Goal: Task Accomplishment & Management: Manage account settings

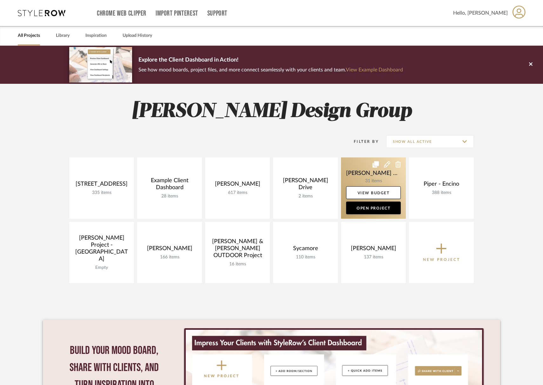
click at [362, 177] on link at bounding box center [373, 187] width 65 height 61
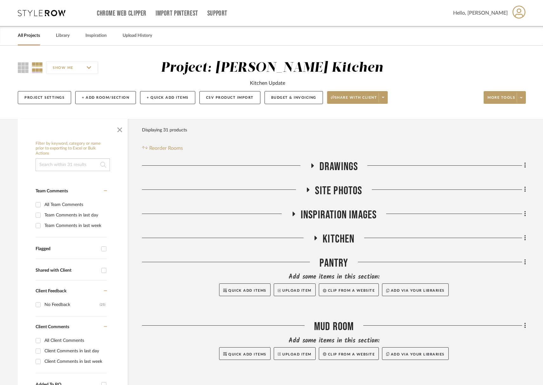
click at [337, 235] on span "Kitchen" at bounding box center [338, 239] width 32 height 14
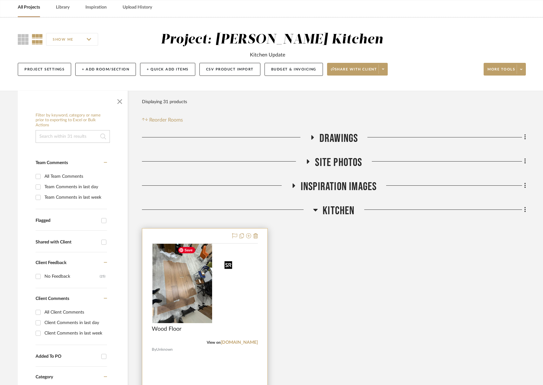
scroll to position [37, 0]
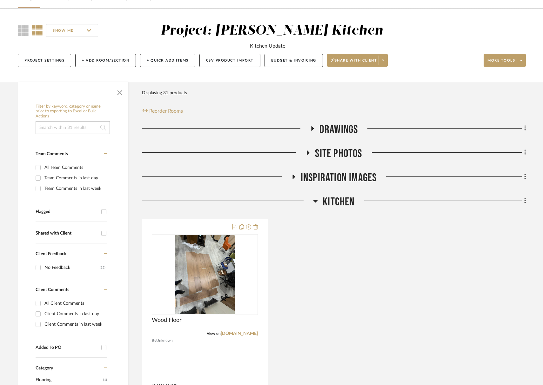
click at [351, 124] on span "Drawings" at bounding box center [338, 130] width 39 height 14
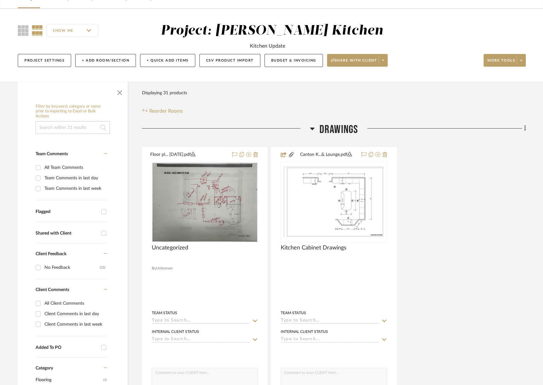
drag, startPoint x: 337, startPoint y: 130, endPoint x: 341, endPoint y: 147, distance: 17.6
click at [337, 130] on span "Drawings" at bounding box center [338, 130] width 39 height 14
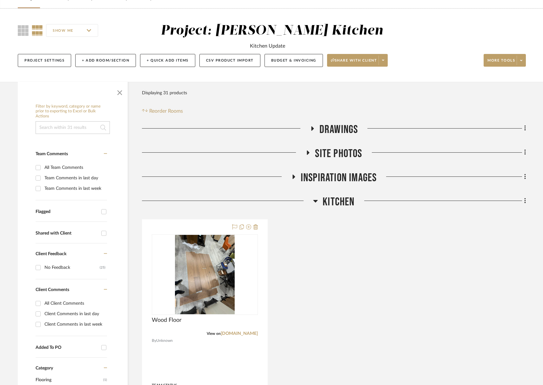
click at [345, 151] on span "Site Photos" at bounding box center [338, 154] width 47 height 14
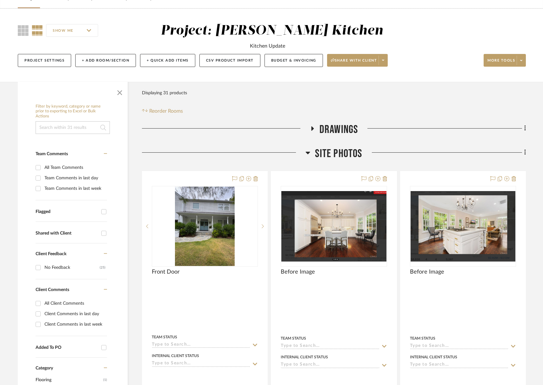
click at [345, 151] on span "Site Photos" at bounding box center [338, 154] width 47 height 14
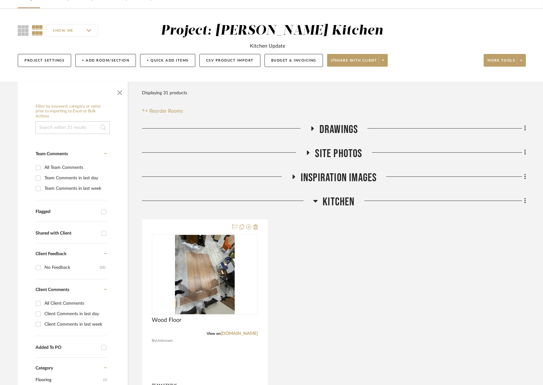
click at [347, 182] on span "Inspiration Images" at bounding box center [339, 178] width 76 height 14
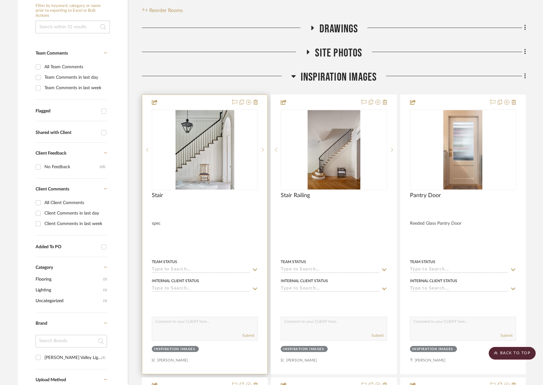
scroll to position [76, 0]
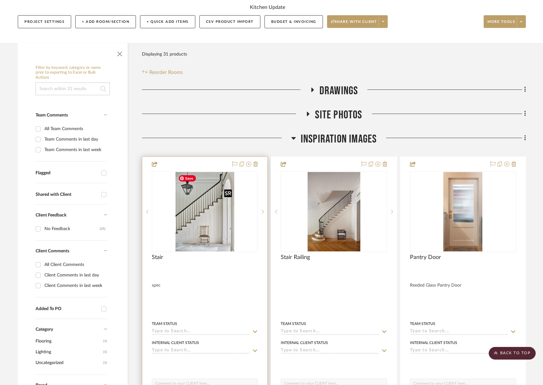
click at [221, 215] on img "0" at bounding box center [204, 211] width 59 height 79
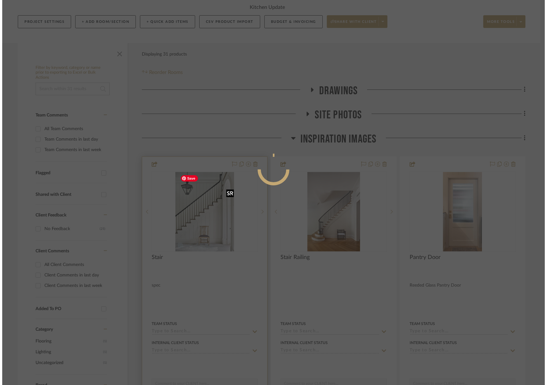
scroll to position [0, 0]
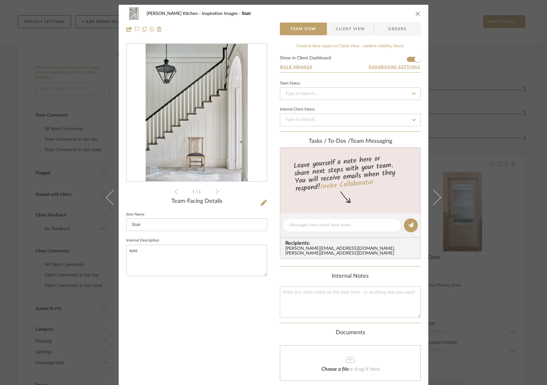
click at [216, 192] on icon at bounding box center [217, 191] width 3 height 5
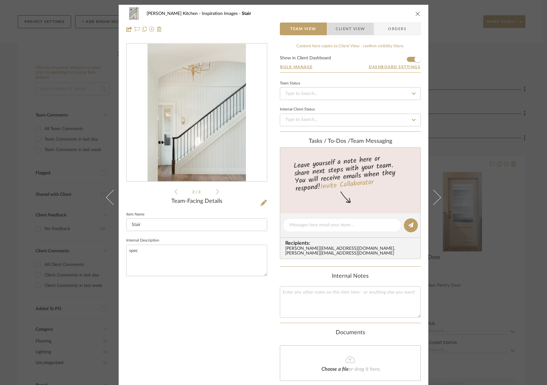
drag, startPoint x: 334, startPoint y: 30, endPoint x: 349, endPoint y: 43, distance: 19.8
click at [336, 30] on span "Client View" at bounding box center [350, 29] width 29 height 13
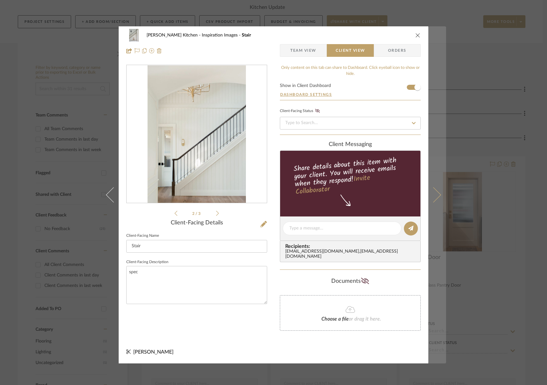
click at [435, 194] on icon at bounding box center [433, 194] width 15 height 15
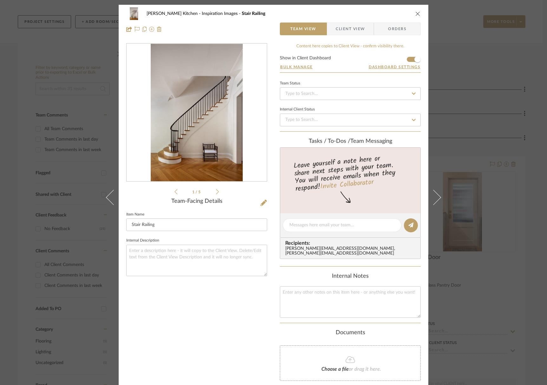
click at [343, 23] on span "Client View" at bounding box center [350, 29] width 29 height 13
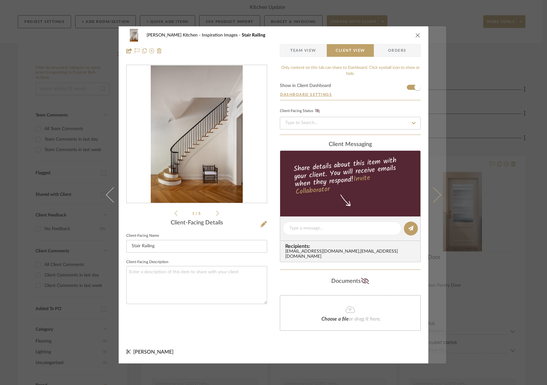
click at [440, 195] on button at bounding box center [437, 194] width 18 height 337
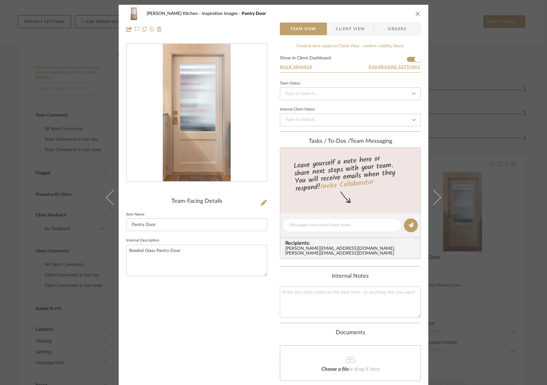
drag, startPoint x: 354, startPoint y: 28, endPoint x: 403, endPoint y: 16, distance: 50.1
click at [354, 28] on span "Client View" at bounding box center [350, 29] width 29 height 13
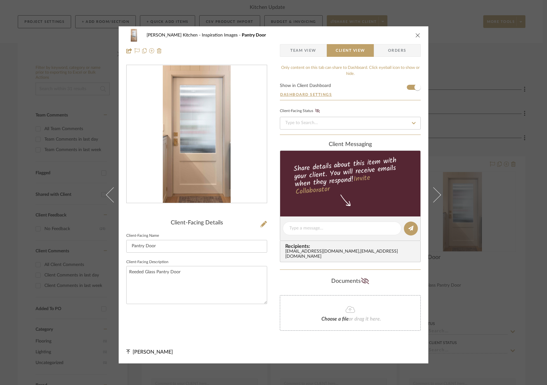
click at [415, 38] on icon "close" at bounding box center [417, 35] width 5 height 5
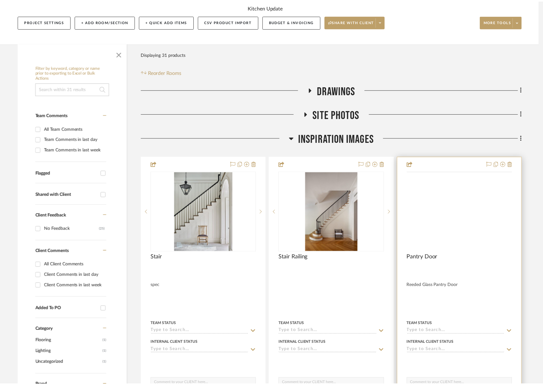
scroll to position [76, 0]
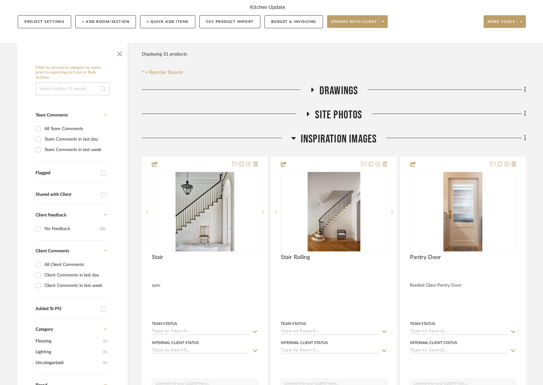
click at [360, 136] on span "Inspiration Images" at bounding box center [339, 139] width 76 height 14
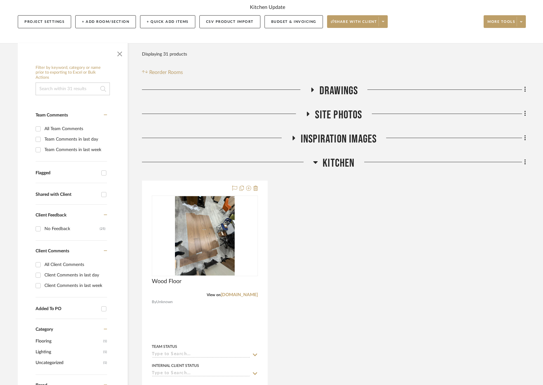
click at [343, 166] on span "Kitchen" at bounding box center [338, 163] width 32 height 14
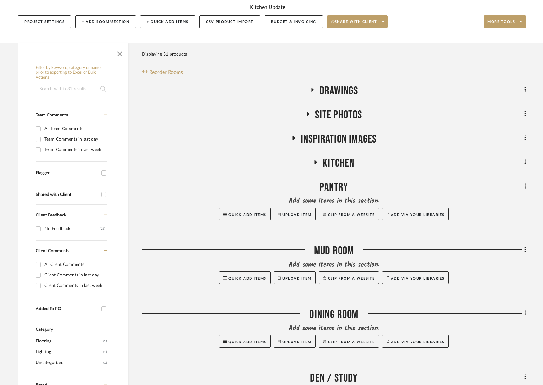
click at [343, 88] on span "Drawings" at bounding box center [338, 91] width 39 height 14
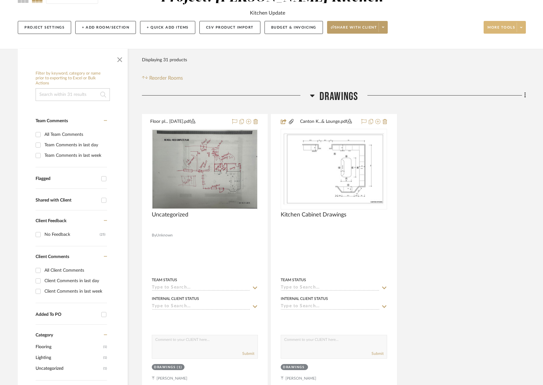
click at [501, 27] on span "More tools" at bounding box center [501, 30] width 28 height 10
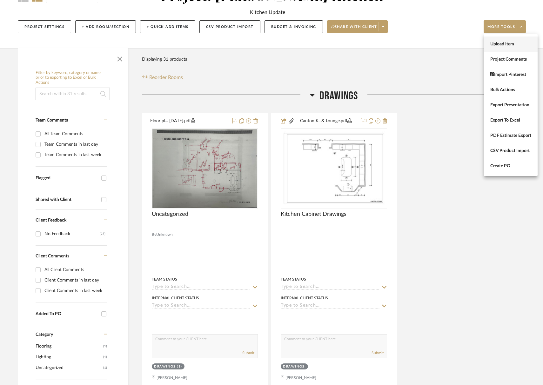
scroll to position [71, 0]
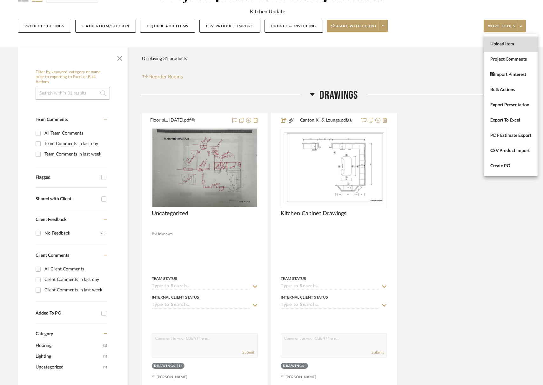
click at [503, 44] on span "Upload Item" at bounding box center [510, 44] width 41 height 5
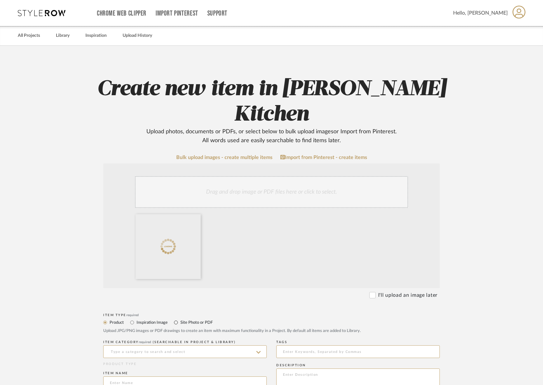
drag, startPoint x: 176, startPoint y: 295, endPoint x: 186, endPoint y: 308, distance: 16.7
click at [176, 319] on input "Site Photo or PDF" at bounding box center [176, 323] width 8 height 8
radio input "true"
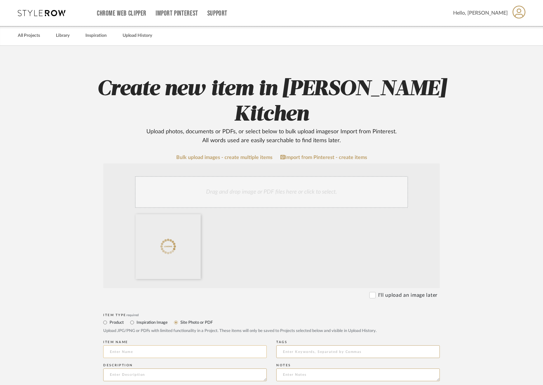
click at [188, 345] on input at bounding box center [184, 351] width 163 height 13
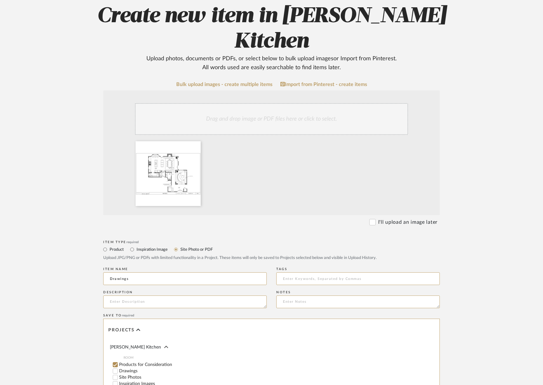
scroll to position [29, 0]
type input "Drawings"
drag, startPoint x: 130, startPoint y: 350, endPoint x: 147, endPoint y: 340, distance: 19.2
click at [130, 377] on label "Drawings" at bounding box center [193, 379] width 148 height 4
click at [118, 376] on input "Drawings" at bounding box center [115, 379] width 6 height 6
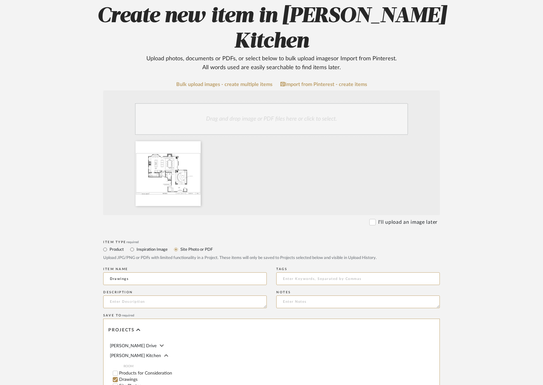
checkbox input "false"
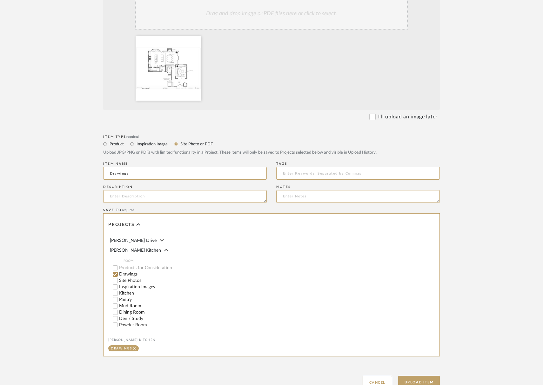
scroll to position [202, 0]
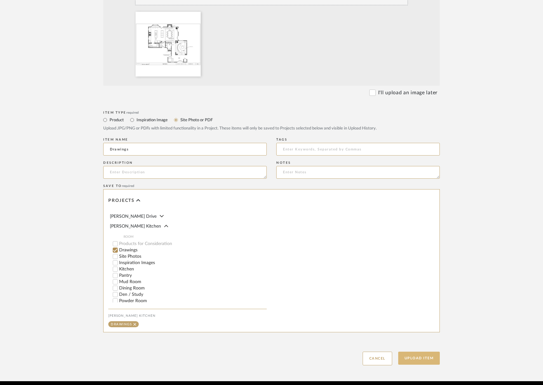
click at [416, 352] on button "Upload Item" at bounding box center [419, 358] width 42 height 13
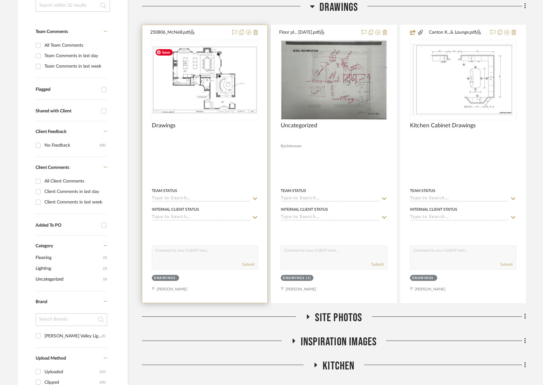
scroll to position [160, 0]
click at [218, 97] on img "0" at bounding box center [204, 80] width 105 height 68
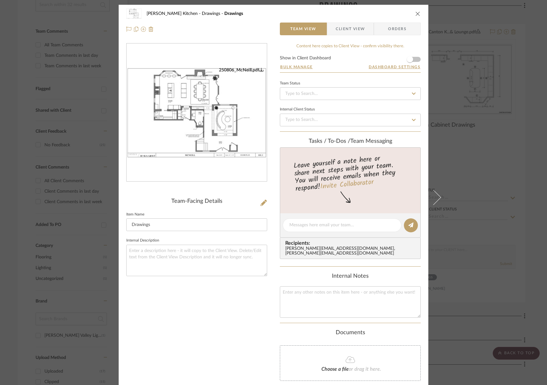
click at [415, 58] on form "Show in Client Dashboard Bulk Manage Dashboard Settings" at bounding box center [350, 64] width 141 height 17
drag, startPoint x: 411, startPoint y: 58, endPoint x: 266, endPoint y: 96, distance: 149.9
click at [410, 58] on span "button" at bounding box center [410, 59] width 6 height 6
click at [418, 13] on icon "close" at bounding box center [417, 13] width 5 height 5
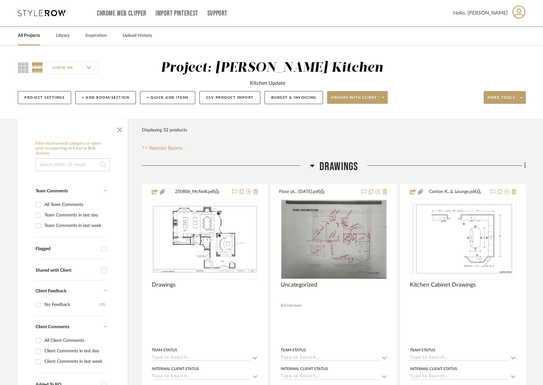
click at [331, 173] on span "Drawings" at bounding box center [338, 167] width 39 height 14
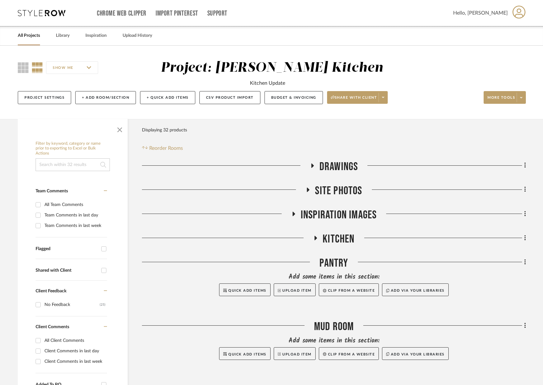
click at [341, 237] on span "Kitchen" at bounding box center [338, 239] width 32 height 14
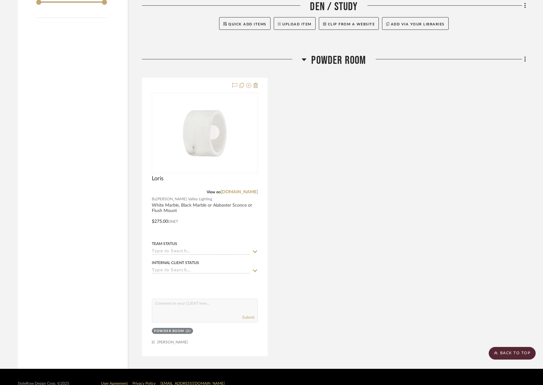
scroll to position [744, 0]
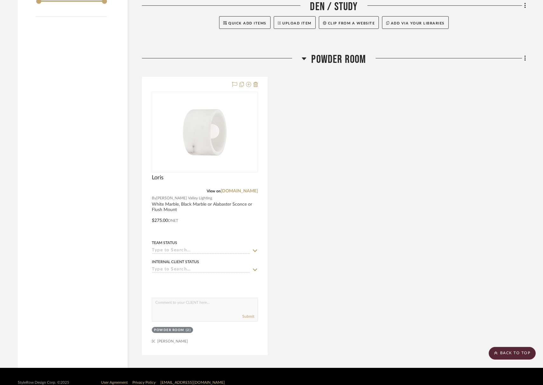
click at [329, 67] on div "Powder Room" at bounding box center [334, 61] width 384 height 16
drag, startPoint x: 340, startPoint y: 61, endPoint x: 343, endPoint y: 82, distance: 21.1
click at [340, 61] on span "Powder Room" at bounding box center [338, 60] width 55 height 14
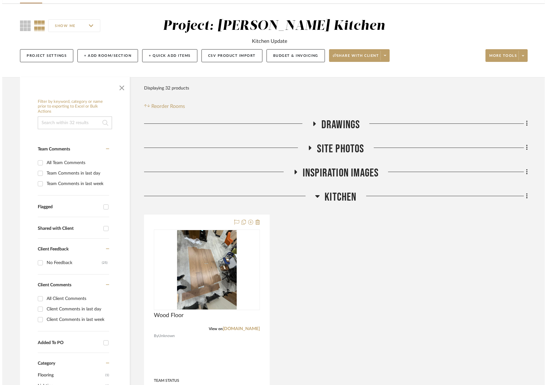
scroll to position [0, 0]
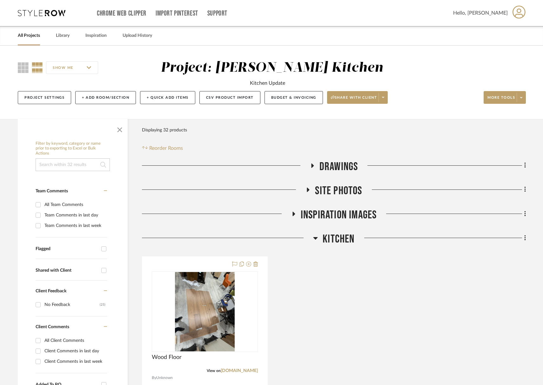
click at [347, 217] on span "Inspiration Images" at bounding box center [339, 215] width 76 height 14
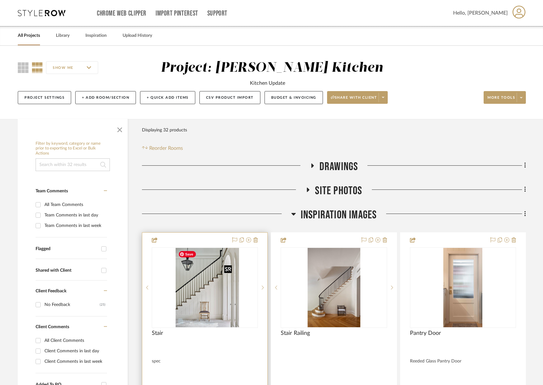
click at [214, 288] on img "0" at bounding box center [209, 287] width 59 height 79
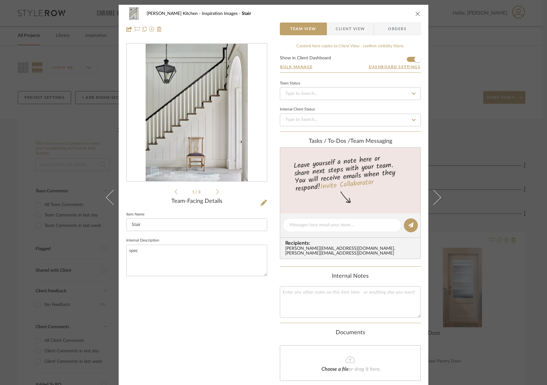
click at [431, 195] on icon at bounding box center [433, 196] width 15 height 15
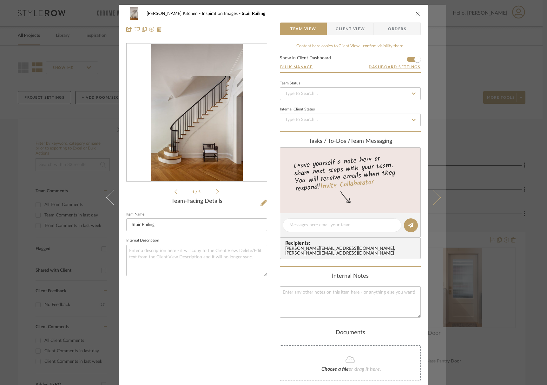
click at [431, 196] on icon at bounding box center [433, 196] width 15 height 15
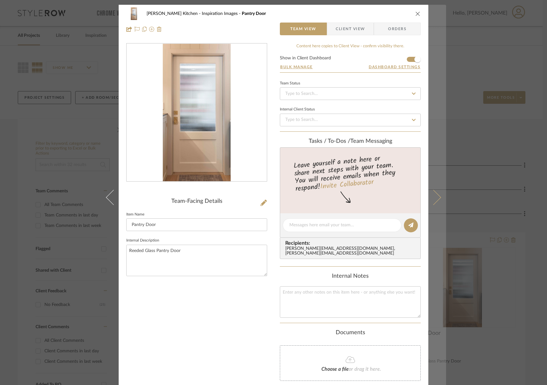
click at [431, 196] on icon at bounding box center [433, 196] width 15 height 15
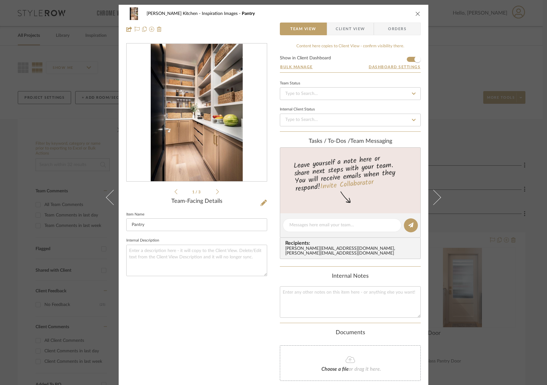
click at [431, 196] on icon at bounding box center [433, 196] width 15 height 15
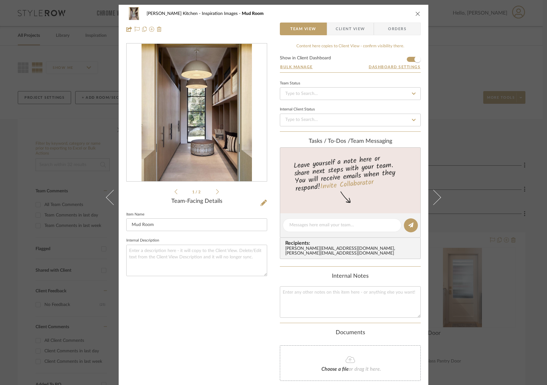
click at [432, 196] on icon at bounding box center [433, 196] width 15 height 15
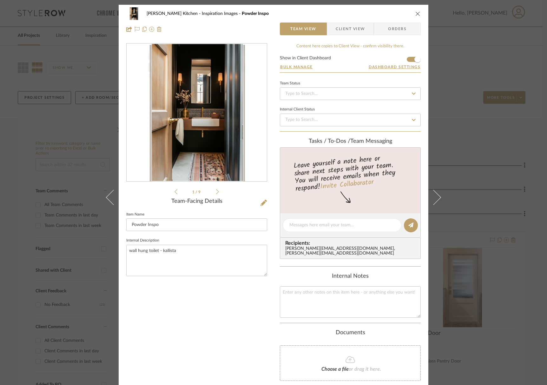
click at [216, 191] on icon at bounding box center [217, 192] width 3 height 6
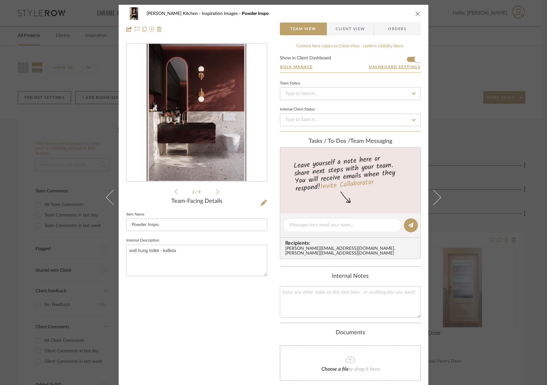
click at [216, 191] on icon at bounding box center [217, 192] width 3 height 6
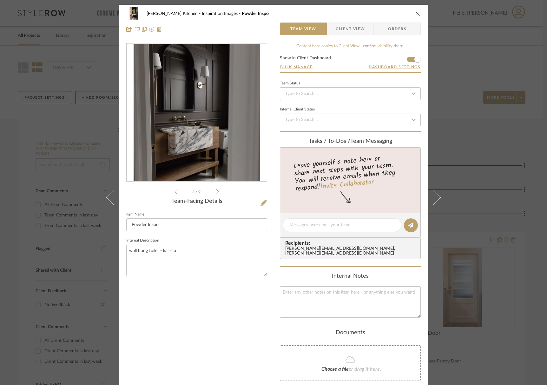
click at [216, 192] on icon at bounding box center [217, 192] width 3 height 6
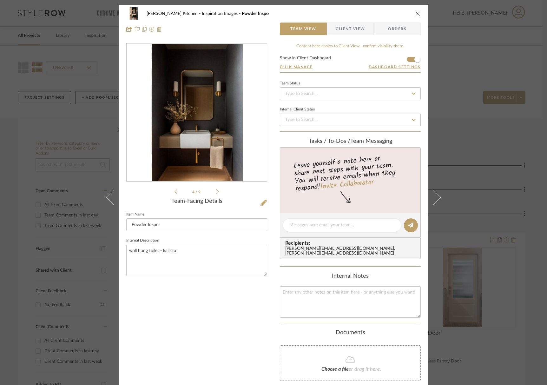
click at [216, 192] on icon at bounding box center [217, 192] width 3 height 6
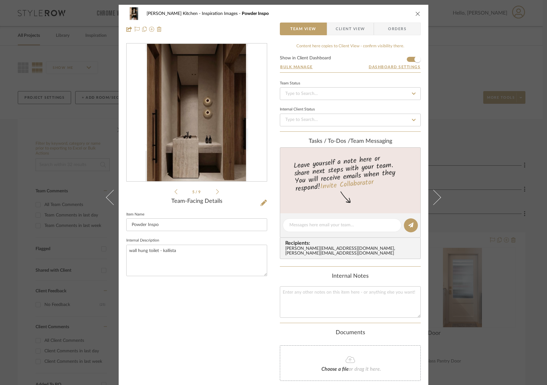
click at [216, 192] on icon at bounding box center [217, 192] width 3 height 6
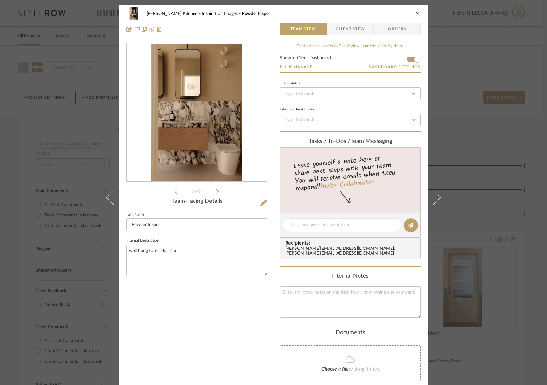
click at [216, 194] on icon at bounding box center [217, 192] width 3 height 6
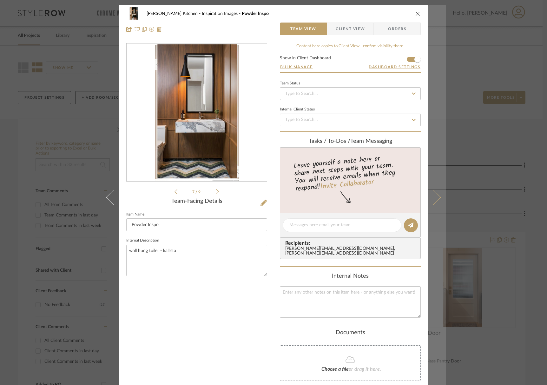
click at [430, 203] on icon at bounding box center [433, 196] width 15 height 15
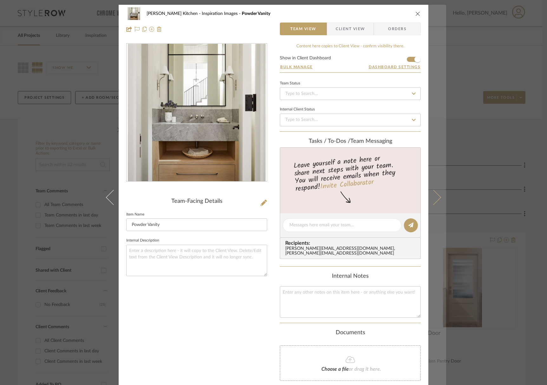
click at [432, 202] on icon at bounding box center [433, 196] width 15 height 15
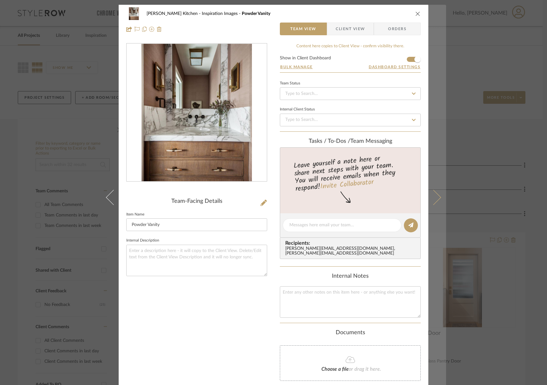
click at [432, 202] on icon at bounding box center [433, 196] width 15 height 15
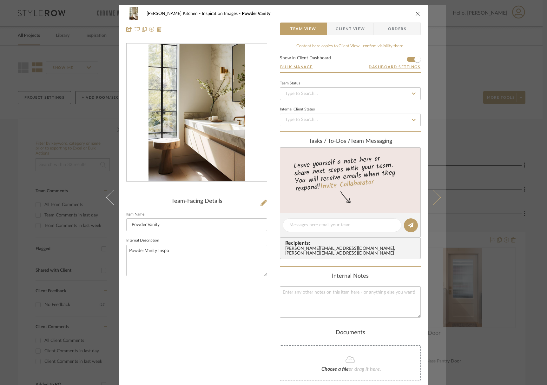
click at [432, 202] on icon at bounding box center [433, 196] width 15 height 15
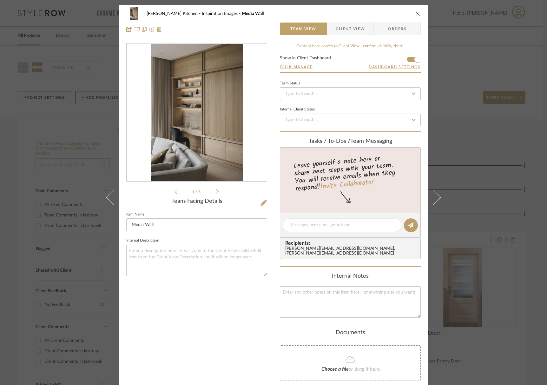
click at [432, 202] on icon at bounding box center [433, 196] width 15 height 15
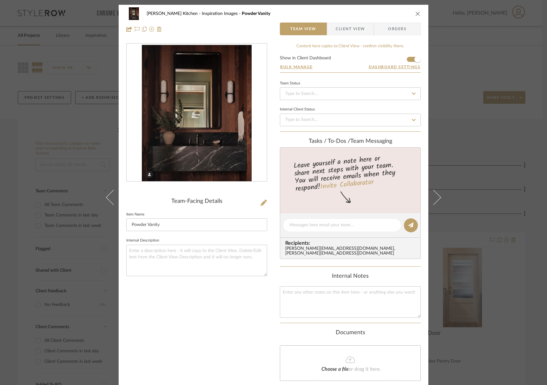
click at [432, 202] on icon at bounding box center [433, 196] width 15 height 15
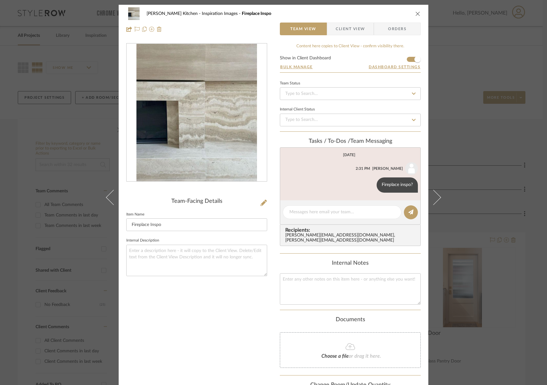
click at [432, 202] on icon at bounding box center [433, 196] width 15 height 15
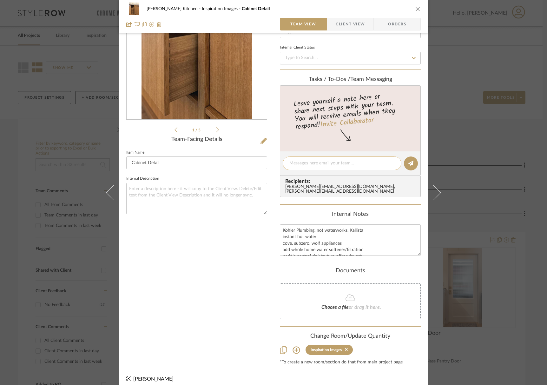
click at [309, 166] on textarea at bounding box center [341, 163] width 105 height 7
paste textarea "https://www.principlefaucets.com/step?sv1=affiliate&sv_campaign_id=2047085&awc=…"
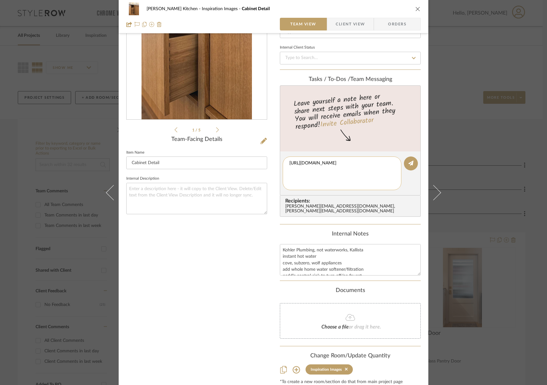
scroll to position [7, 0]
type textarea "https://www.principlefaucets.com/step?sv1=affiliate&sv_campaign_id=2047085&awc=…"
click at [408, 165] on icon at bounding box center [410, 163] width 5 height 5
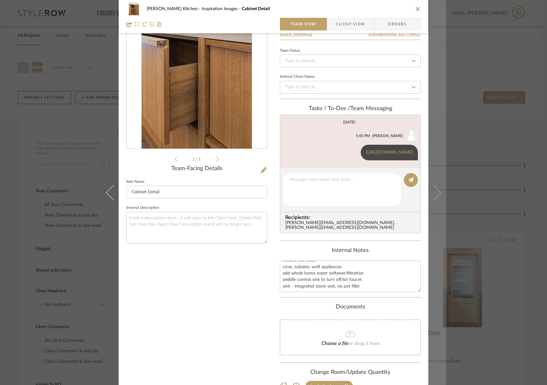
scroll to position [32, 0]
click at [433, 200] on button at bounding box center [437, 192] width 18 height 385
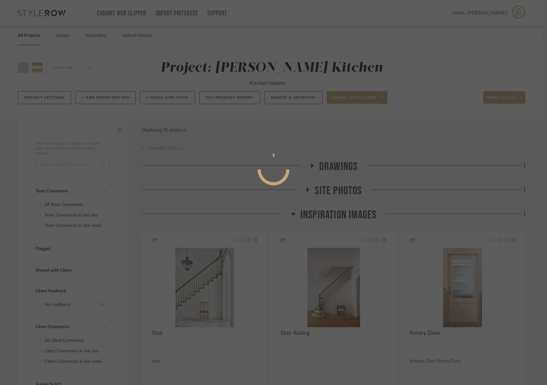
scroll to position [0, 0]
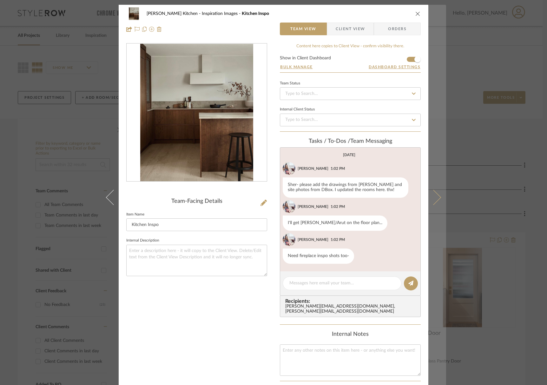
click at [432, 198] on icon at bounding box center [433, 196] width 15 height 15
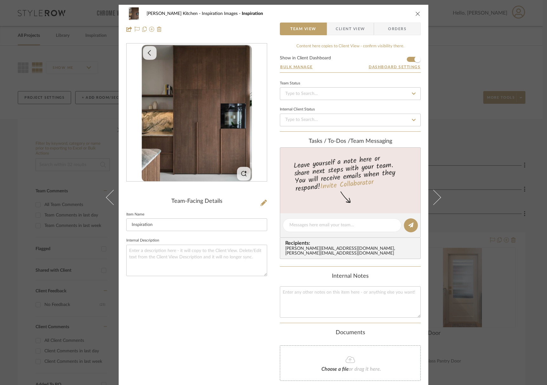
click at [432, 198] on icon at bounding box center [433, 196] width 15 height 15
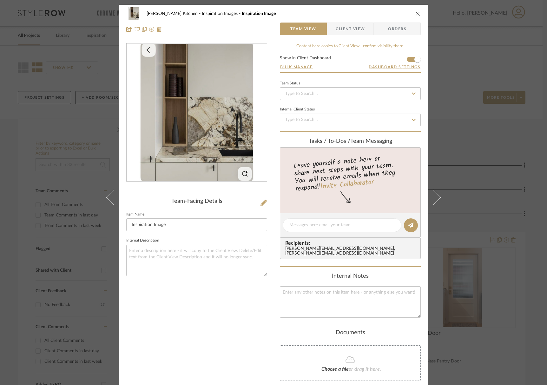
click at [432, 198] on icon at bounding box center [433, 196] width 15 height 15
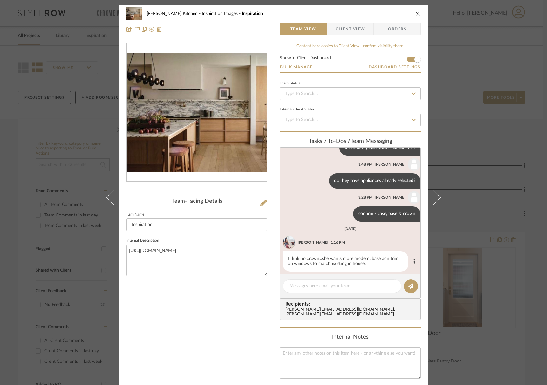
scroll to position [42, 0]
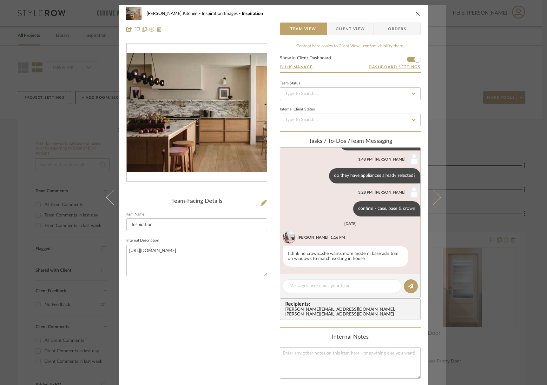
click at [435, 200] on icon at bounding box center [433, 196] width 15 height 15
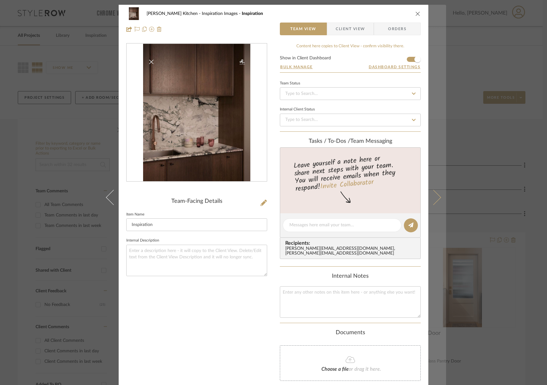
click at [436, 195] on icon at bounding box center [433, 196] width 15 height 15
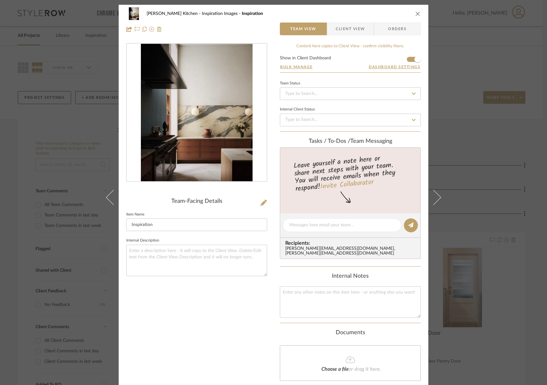
click at [436, 195] on icon at bounding box center [433, 196] width 15 height 15
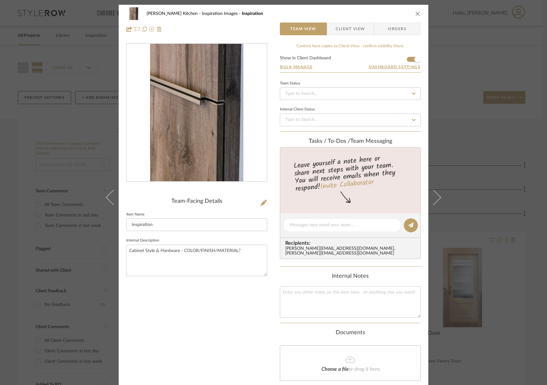
click at [436, 195] on icon at bounding box center [433, 196] width 15 height 15
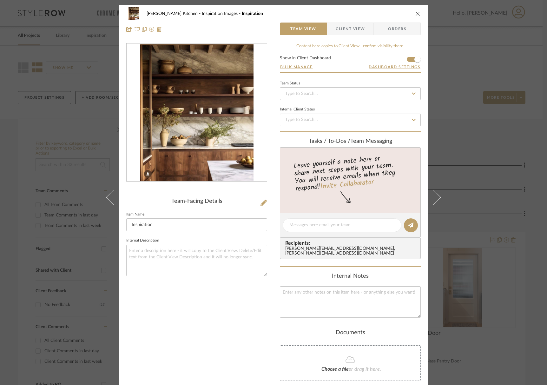
click at [436, 195] on icon at bounding box center [433, 196] width 15 height 15
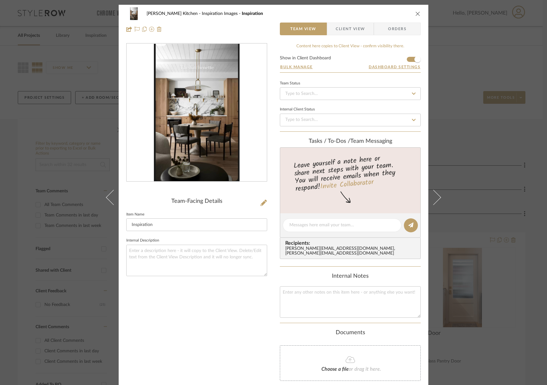
click at [436, 195] on icon at bounding box center [433, 196] width 15 height 15
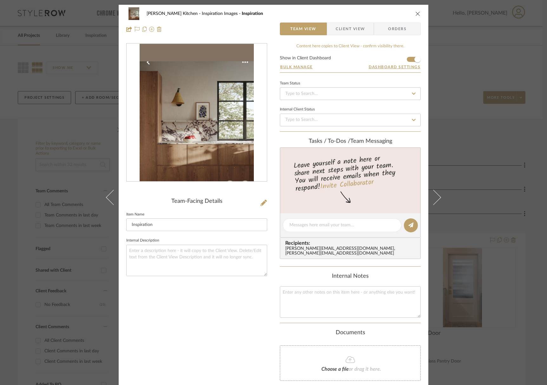
click at [436, 195] on icon at bounding box center [433, 196] width 15 height 15
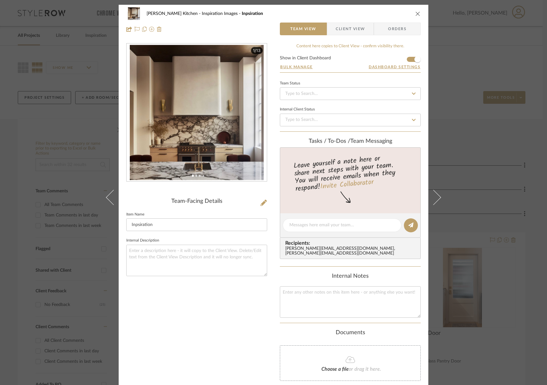
click at [436, 195] on icon at bounding box center [433, 196] width 15 height 15
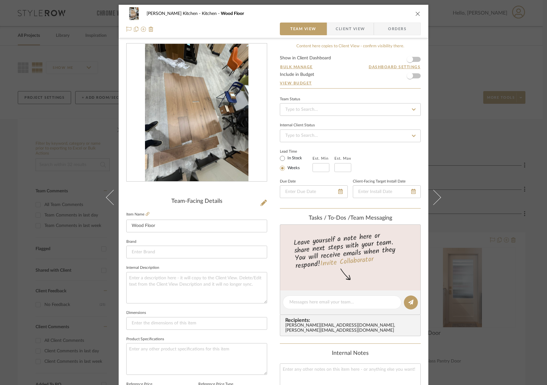
scroll to position [101, 0]
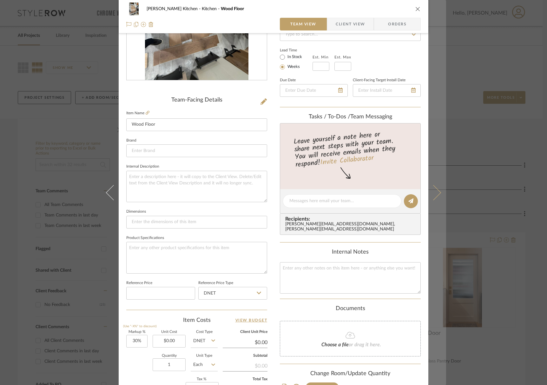
click at [433, 194] on icon at bounding box center [433, 192] width 15 height 15
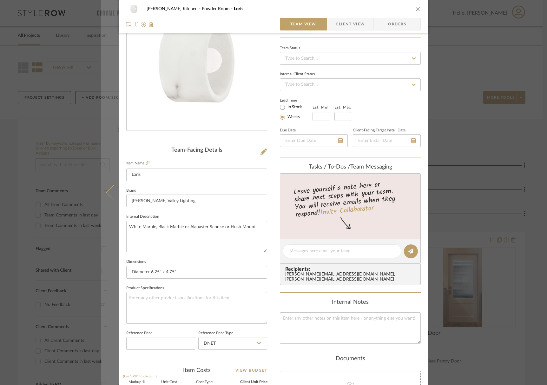
scroll to position [51, 0]
click at [113, 200] on button at bounding box center [110, 192] width 18 height 385
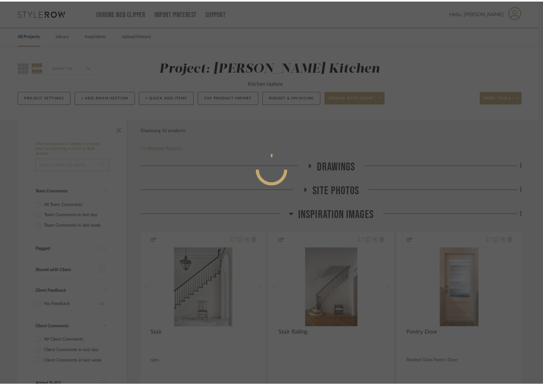
scroll to position [0, 0]
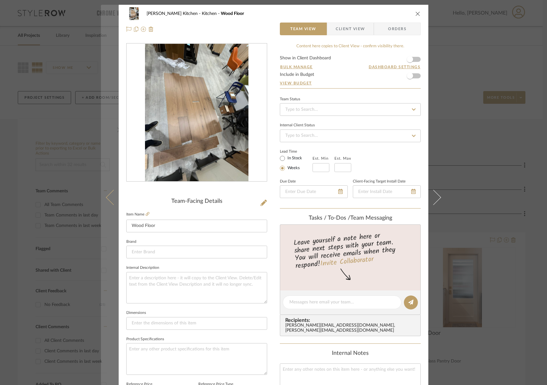
click at [111, 200] on icon at bounding box center [113, 196] width 15 height 15
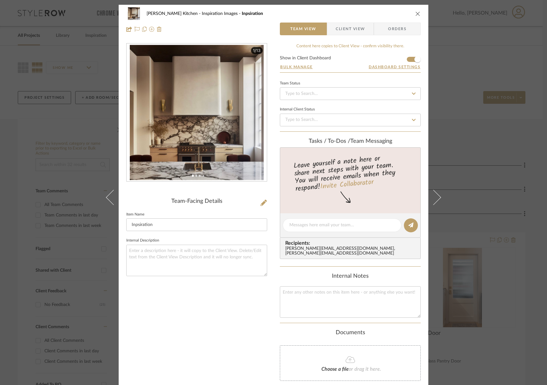
click at [111, 200] on icon at bounding box center [113, 196] width 15 height 15
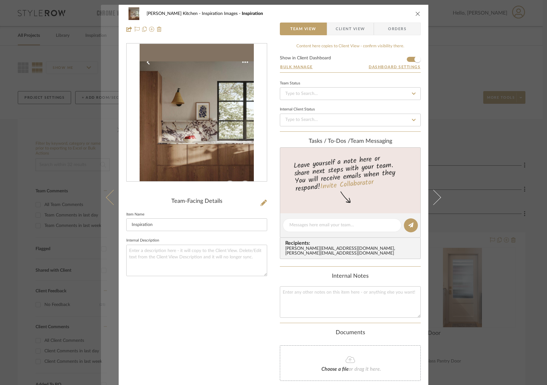
click at [107, 201] on icon at bounding box center [113, 196] width 15 height 15
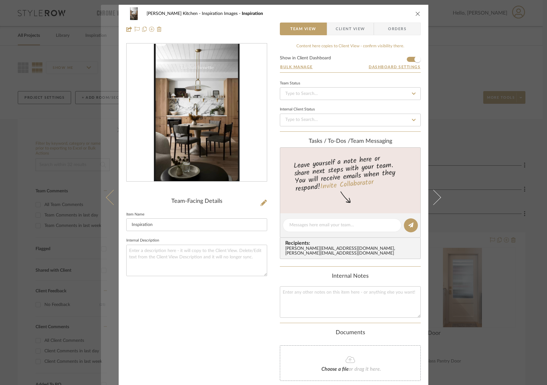
click at [107, 201] on icon at bounding box center [113, 196] width 15 height 15
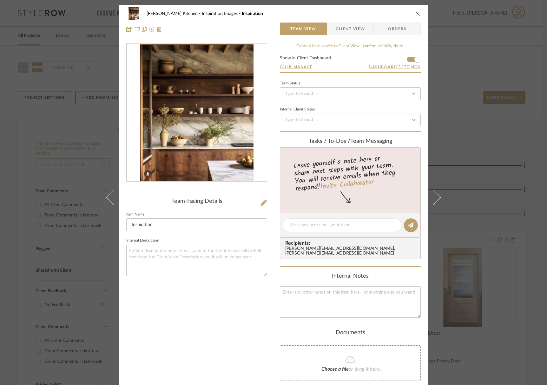
click at [107, 201] on icon at bounding box center [113, 196] width 15 height 15
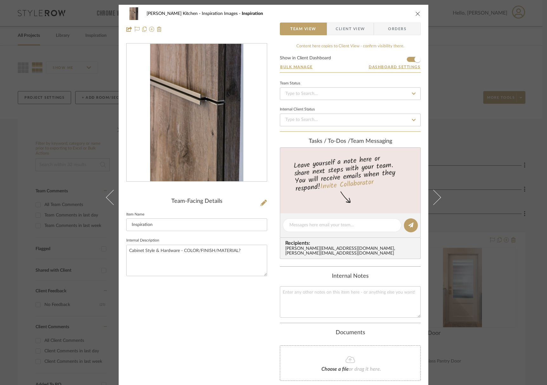
click at [107, 201] on icon at bounding box center [113, 196] width 15 height 15
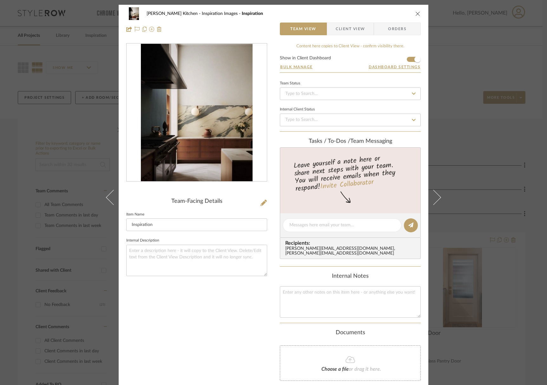
click at [97, 202] on div "[PERSON_NAME] Kitchen Inspiration Images Inspiration Team View Client View Orde…" at bounding box center [273, 192] width 547 height 385
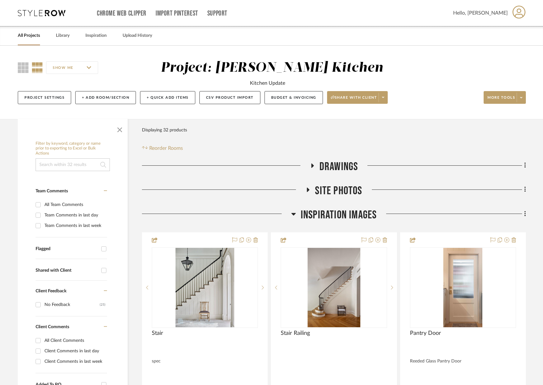
click at [109, 201] on app-items-container "Team Comments All Team Comments Team Comments in last day Team Comments in last…" at bounding box center [73, 209] width 74 height 57
click at [334, 169] on span "Drawings" at bounding box center [338, 167] width 39 height 14
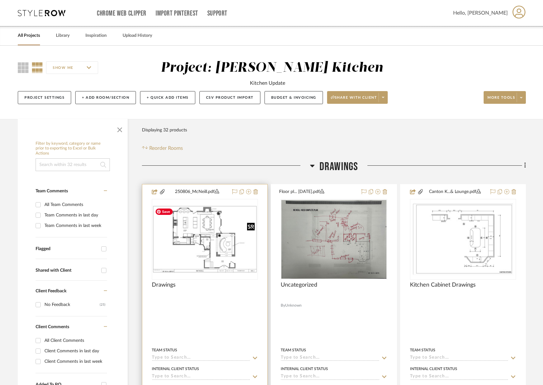
click at [0, 0] on img at bounding box center [0, 0] width 0 height 0
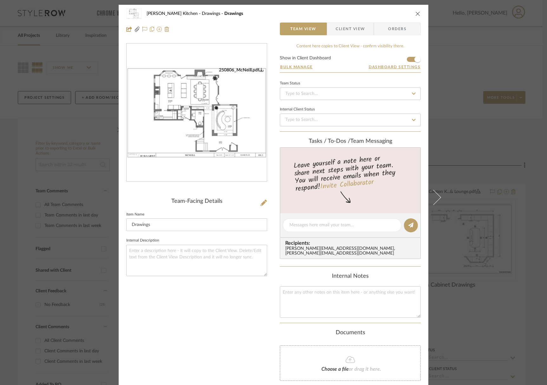
drag, startPoint x: 429, startPoint y: 194, endPoint x: 433, endPoint y: 194, distance: 3.5
click at [430, 194] on icon at bounding box center [433, 196] width 15 height 15
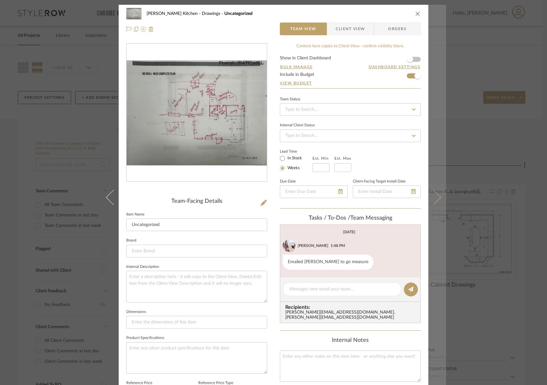
click at [433, 194] on icon at bounding box center [433, 196] width 15 height 15
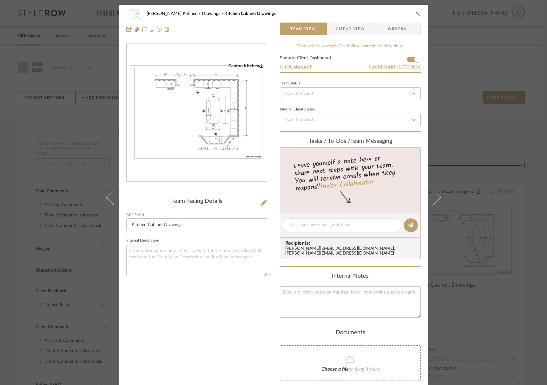
click at [433, 194] on icon at bounding box center [433, 196] width 15 height 15
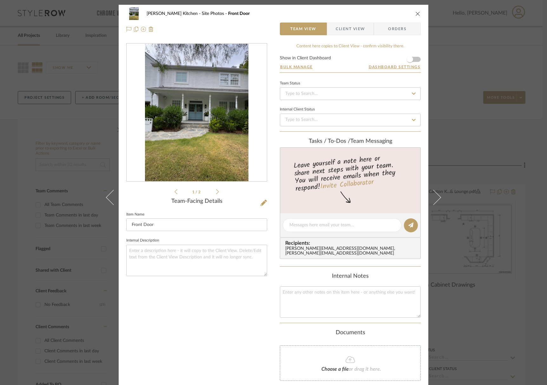
click at [435, 205] on button at bounding box center [437, 197] width 18 height 385
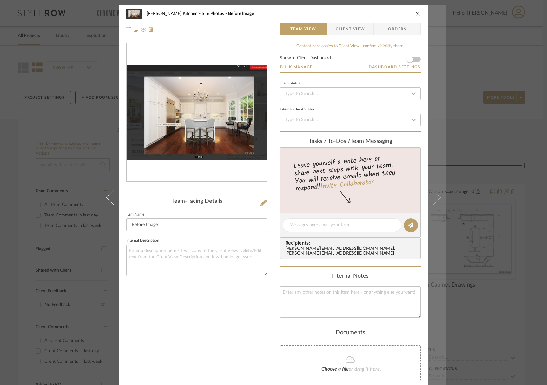
click at [435, 205] on button at bounding box center [437, 197] width 18 height 385
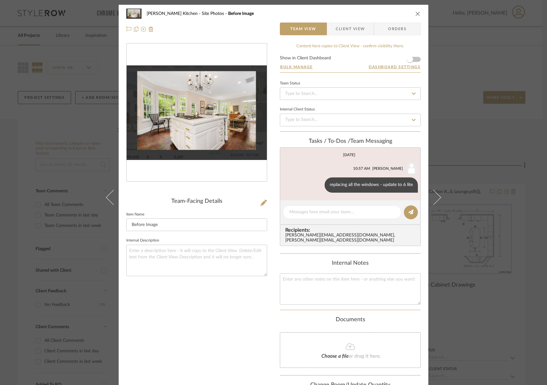
click at [435, 205] on button at bounding box center [437, 197] width 18 height 385
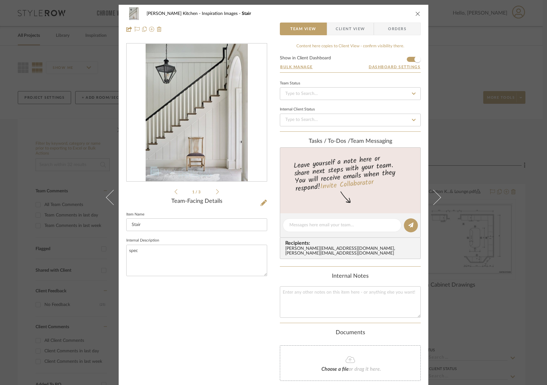
click at [435, 205] on button at bounding box center [437, 197] width 18 height 385
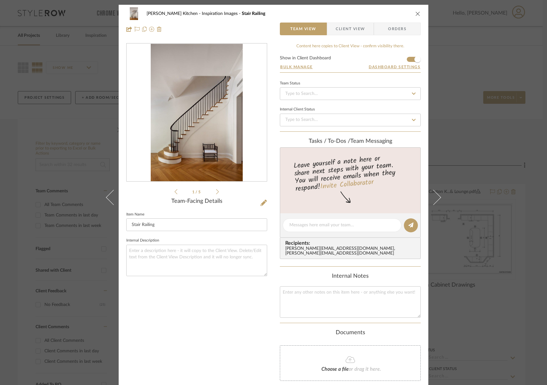
click at [435, 205] on button at bounding box center [437, 197] width 18 height 385
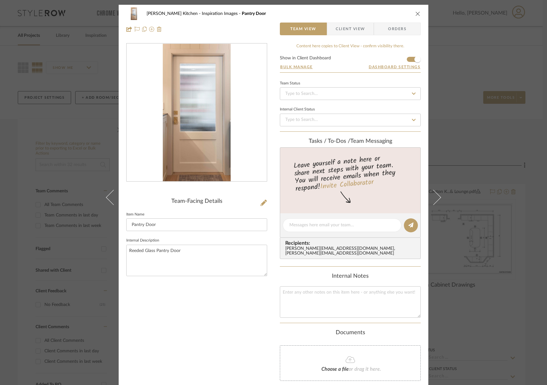
click at [435, 205] on button at bounding box center [437, 197] width 18 height 385
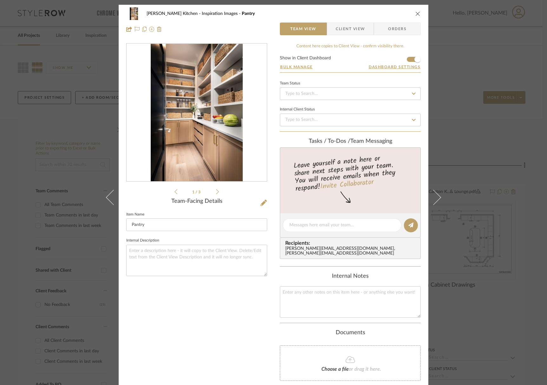
click at [416, 10] on div "McNeil Kitchen Inspiration Images Pantry" at bounding box center [273, 13] width 294 height 13
click at [417, 11] on icon "close" at bounding box center [417, 13] width 5 height 5
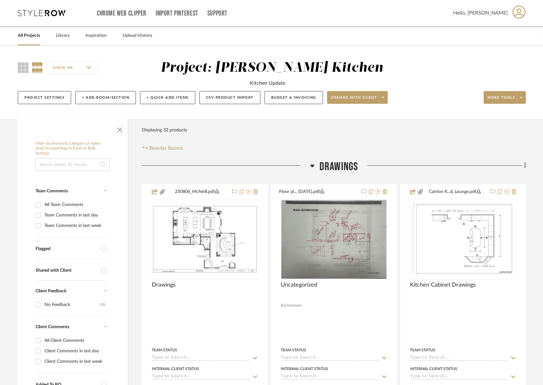
click at [331, 164] on span "Drawings" at bounding box center [338, 167] width 39 height 14
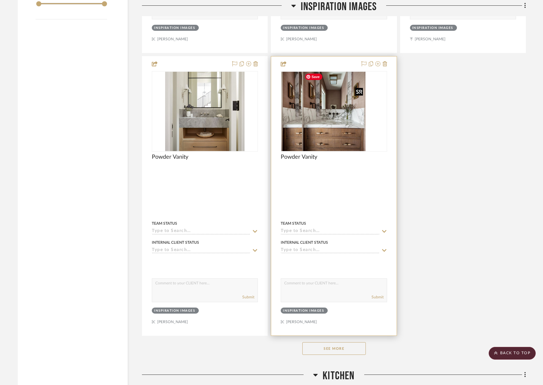
scroll to position [790, 0]
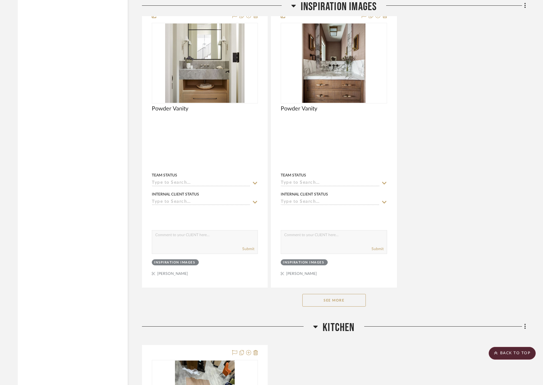
click at [329, 294] on button "See More" at bounding box center [333, 300] width 63 height 13
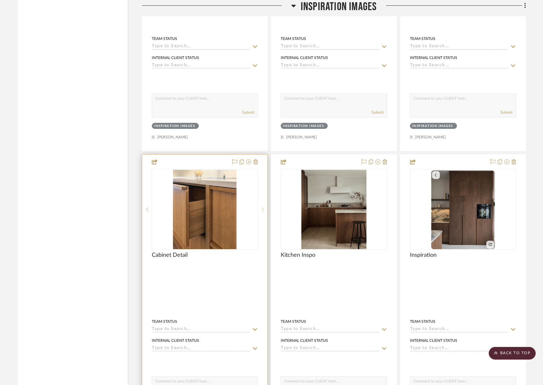
click at [265, 210] on div at bounding box center [263, 209] width 10 height 81
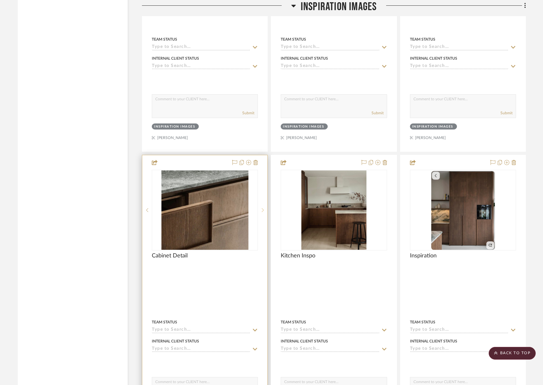
click at [265, 210] on div at bounding box center [263, 210] width 10 height 81
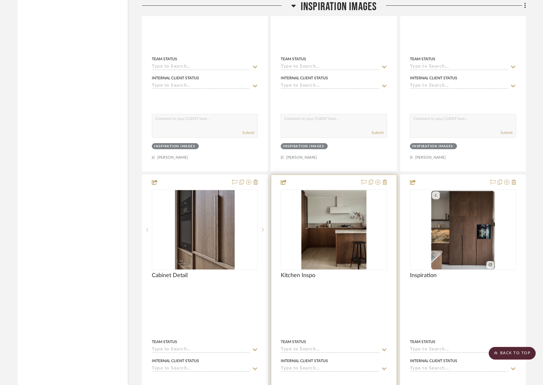
scroll to position [1188, 0]
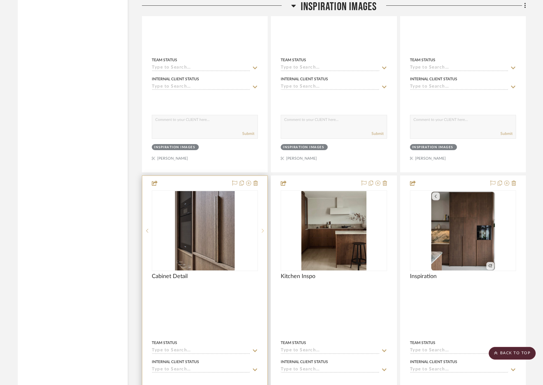
click at [263, 228] on icon at bounding box center [262, 230] width 2 height 4
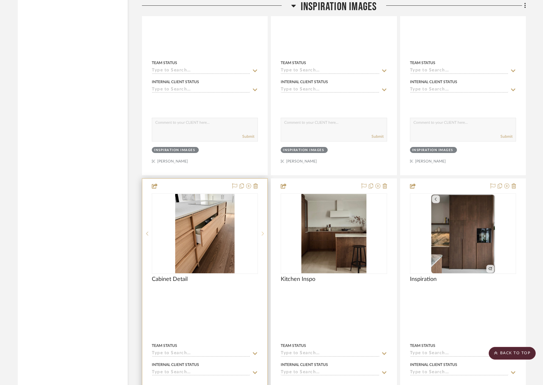
click at [262, 228] on div at bounding box center [263, 233] width 10 height 81
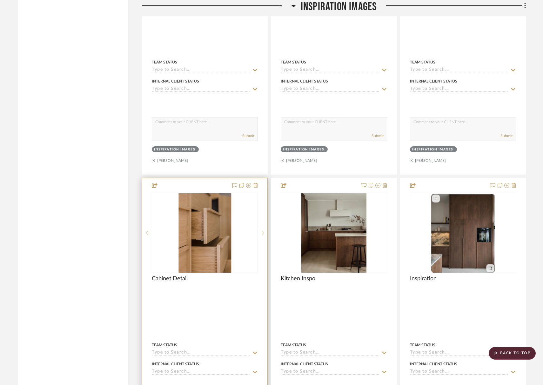
scroll to position [1186, 0]
click at [262, 230] on icon at bounding box center [262, 232] width 2 height 4
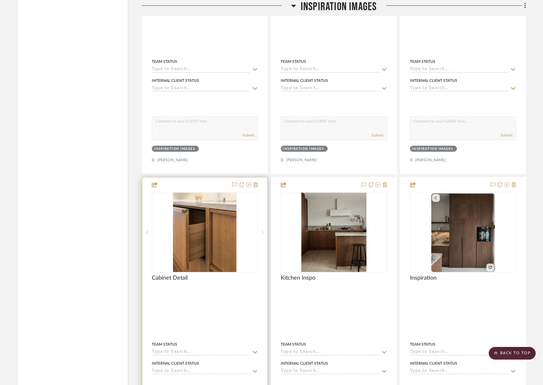
click at [262, 230] on icon at bounding box center [262, 232] width 2 height 4
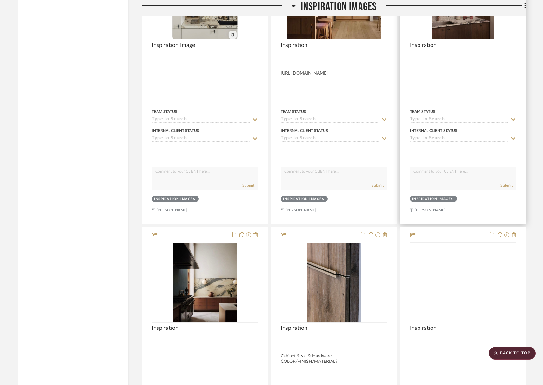
scroll to position [1757, 0]
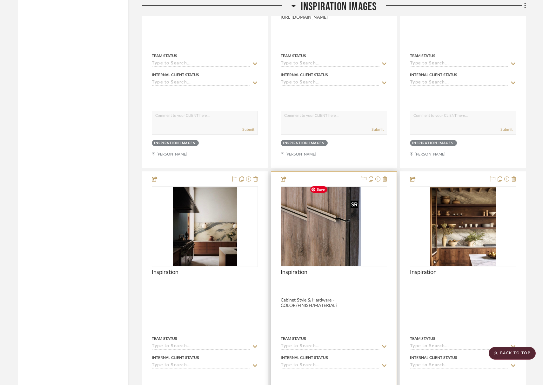
click at [312, 234] on img "0" at bounding box center [308, 226] width 54 height 79
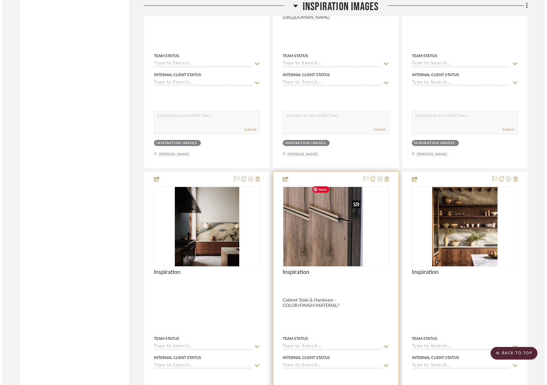
scroll to position [0, 0]
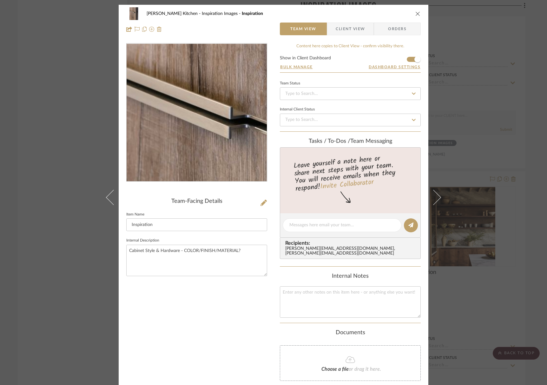
click at [187, 96] on img "0" at bounding box center [196, 113] width 93 height 138
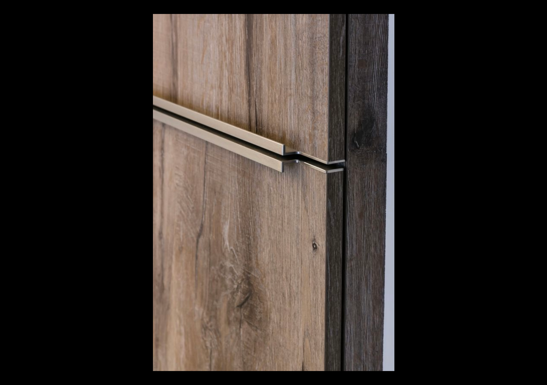
click div "1 / 1" at bounding box center [273, 192] width 547 height 385
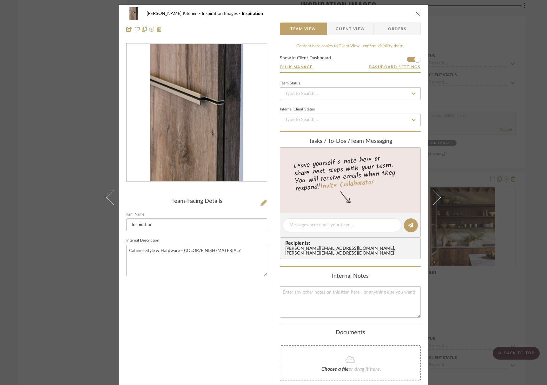
click at [416, 11] on icon "close" at bounding box center [417, 13] width 5 height 5
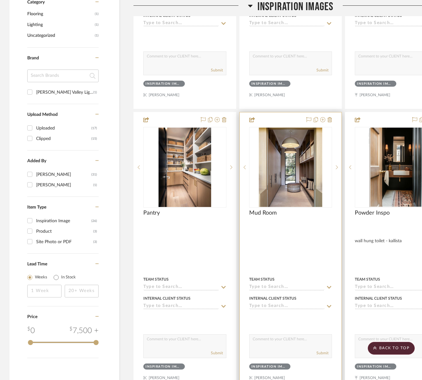
scroll to position [368, 0]
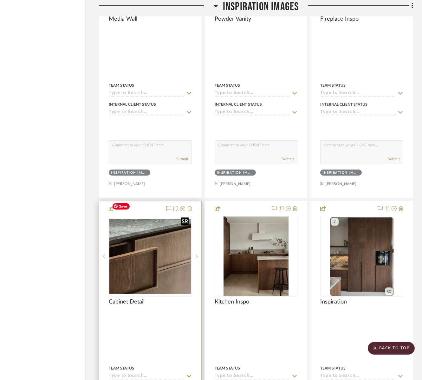
click at [186, 245] on img "1" at bounding box center [150, 256] width 82 height 75
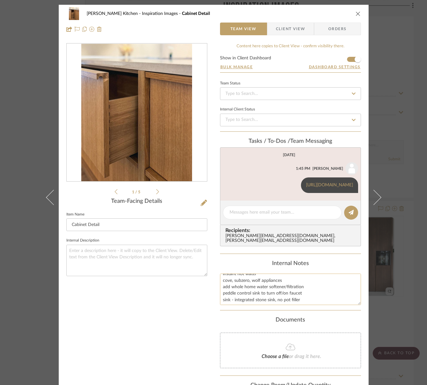
scroll to position [13, 0]
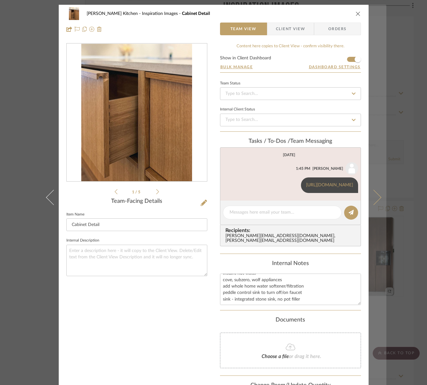
click at [370, 195] on icon at bounding box center [373, 196] width 15 height 15
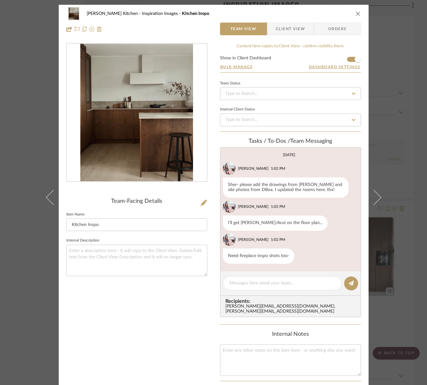
click at [358, 13] on div "McNeil Kitchen Inspiration Images Kitchen Inspo Team View Client View Orders" at bounding box center [214, 21] width 310 height 33
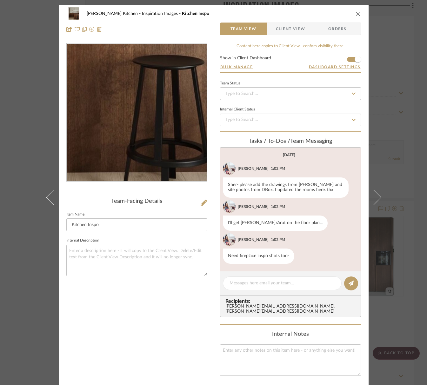
click at [178, 152] on img "0" at bounding box center [136, 113] width 113 height 138
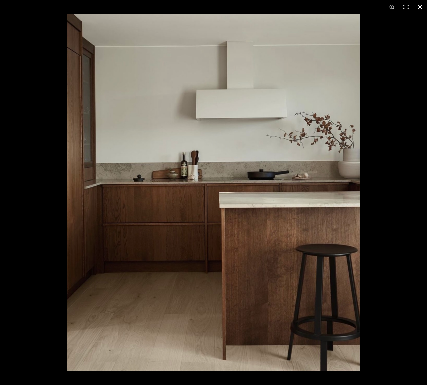
click at [422, 7] on button at bounding box center [420, 7] width 14 height 14
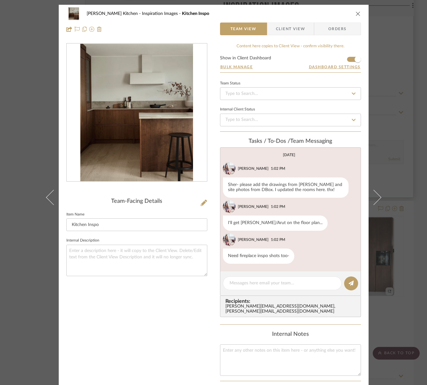
drag, startPoint x: 356, startPoint y: 14, endPoint x: 358, endPoint y: 50, distance: 36.5
click at [356, 14] on icon "close" at bounding box center [357, 13] width 5 height 5
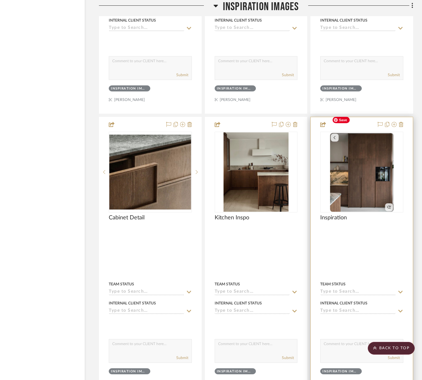
scroll to position [1303, 35]
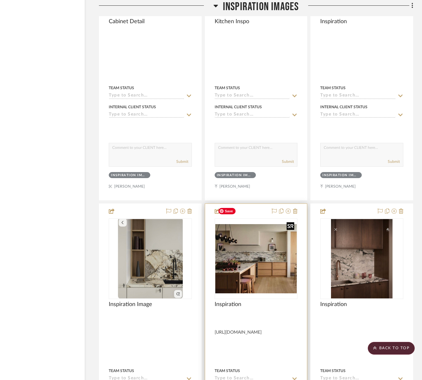
click at [255, 249] on img "0" at bounding box center [256, 258] width 82 height 69
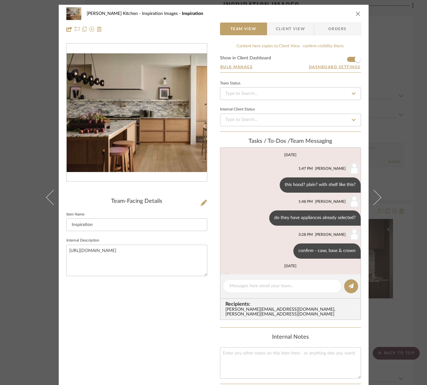
scroll to position [42, 0]
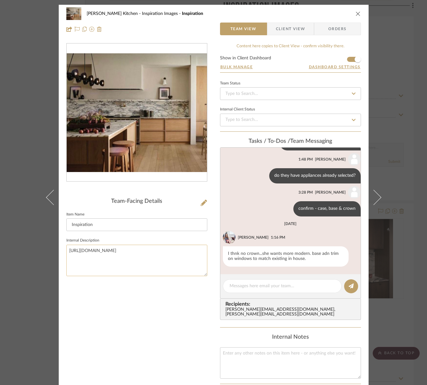
click at [131, 261] on textarea "[URL][DOMAIN_NAME]" at bounding box center [136, 260] width 141 height 31
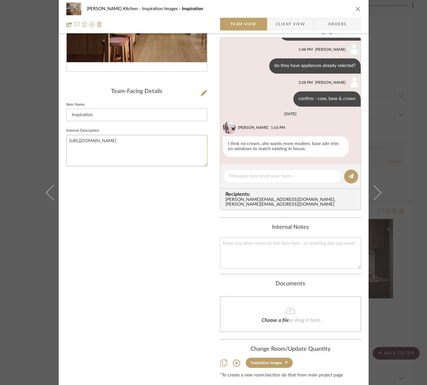
scroll to position [123, 0]
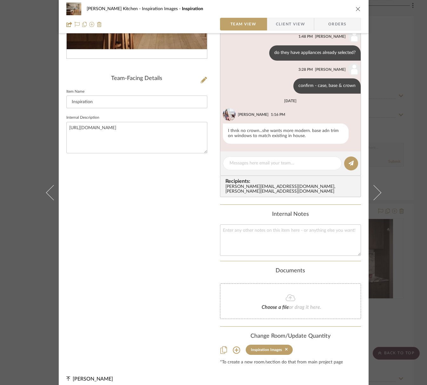
click at [355, 10] on icon "close" at bounding box center [357, 8] width 5 height 5
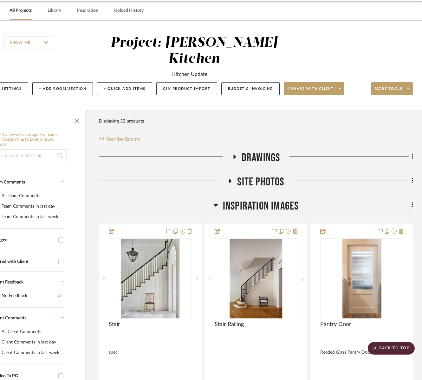
scroll to position [0, 35]
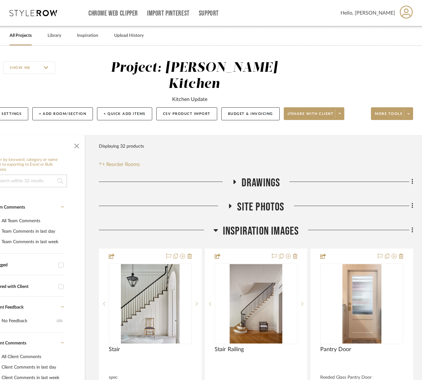
click at [58, 36] on div "All Projects Library Inspiration Upload History" at bounding box center [211, 35] width 422 height 19
click at [56, 36] on link "Library" at bounding box center [55, 35] width 14 height 9
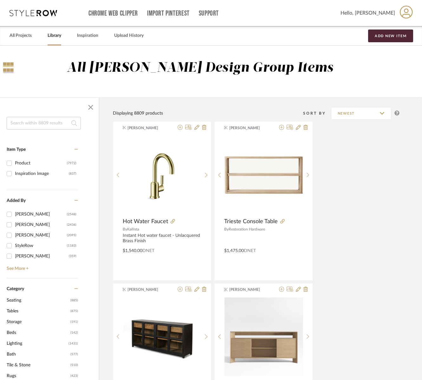
scroll to position [81, 35]
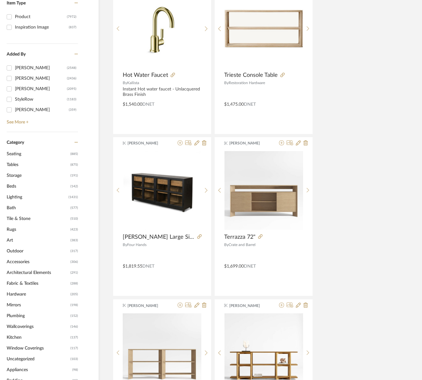
click at [17, 343] on span "Kitchen" at bounding box center [38, 337] width 62 height 11
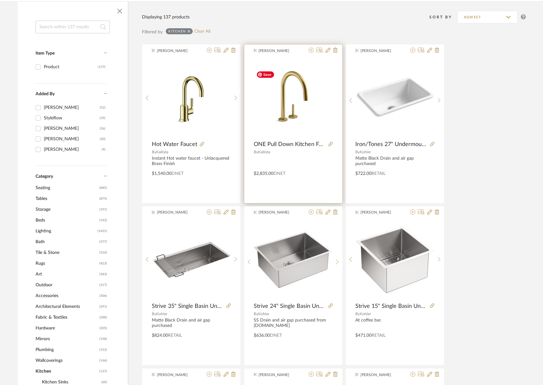
scroll to position [100, 0]
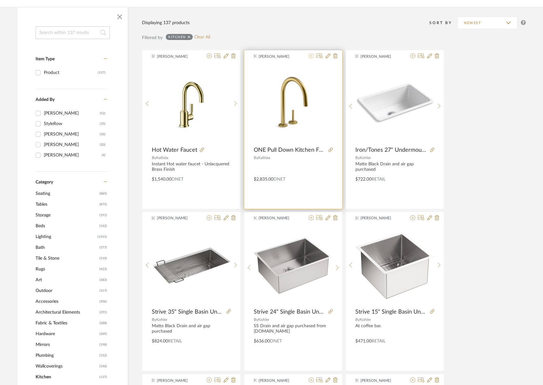
click at [310, 57] on icon at bounding box center [310, 55] width 5 height 5
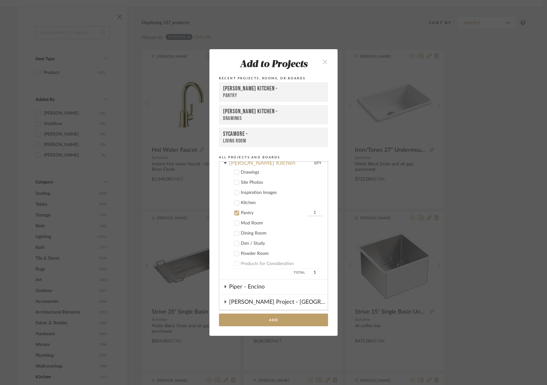
scroll to position [78, 0]
drag, startPoint x: 235, startPoint y: 206, endPoint x: 235, endPoint y: 210, distance: 4.1
click at [235, 206] on icon at bounding box center [237, 205] width 4 height 3
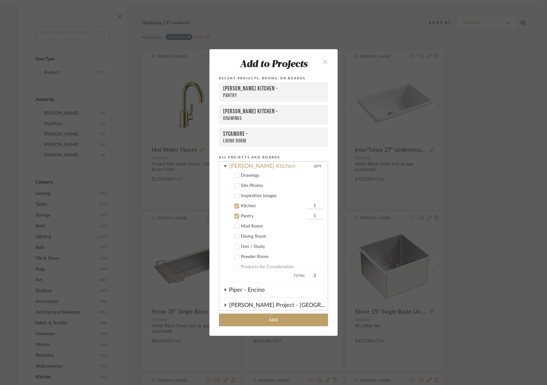
click at [235, 214] on div at bounding box center [236, 216] width 5 height 5
drag, startPoint x: 233, startPoint y: 215, endPoint x: 254, endPoint y: 246, distance: 36.8
click at [235, 215] on icon at bounding box center [237, 216] width 4 height 4
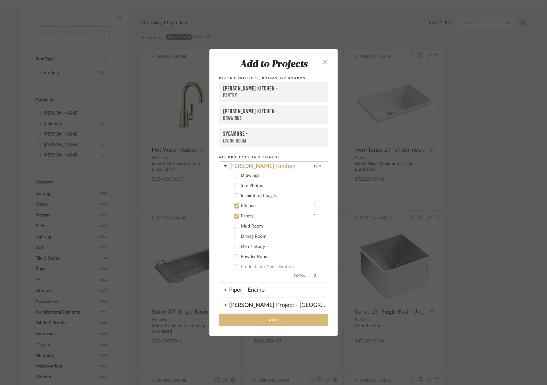
click at [283, 317] on button "Add" at bounding box center [273, 320] width 109 height 13
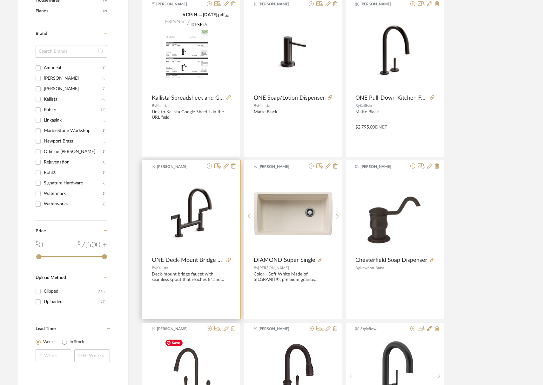
scroll to position [622, 0]
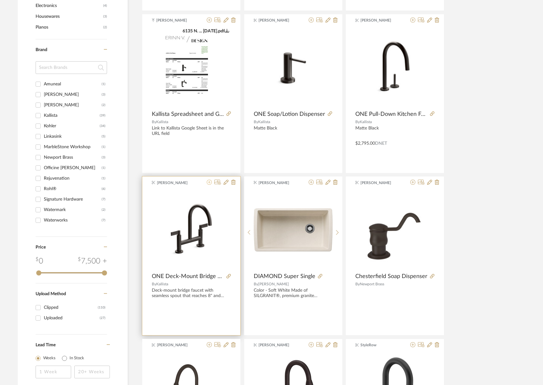
click at [209, 184] on icon at bounding box center [209, 182] width 5 height 5
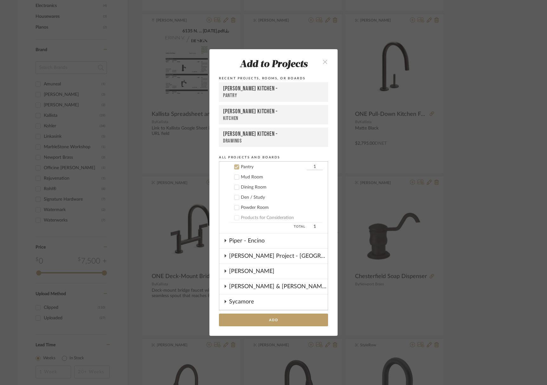
scroll to position [99, 0]
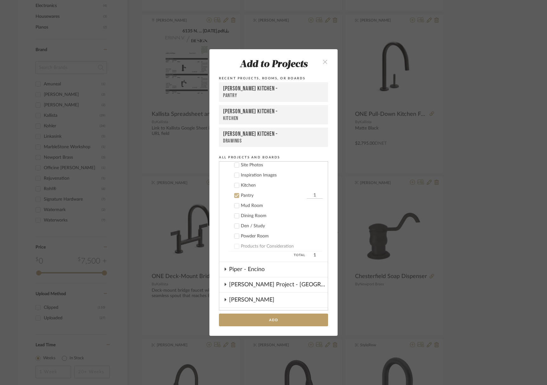
click at [236, 185] on icon at bounding box center [237, 185] width 4 height 4
click at [235, 195] on icon at bounding box center [237, 195] width 4 height 4
click at [270, 319] on button "Add" at bounding box center [273, 320] width 109 height 13
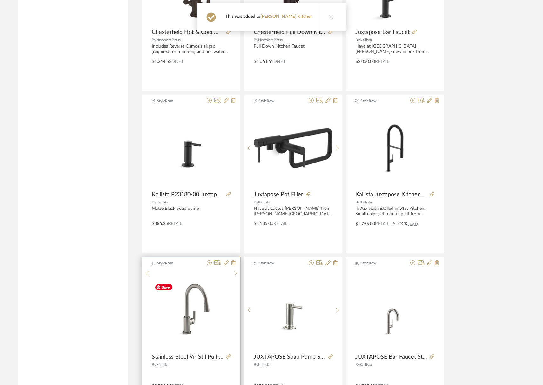
scroll to position [1089, 0]
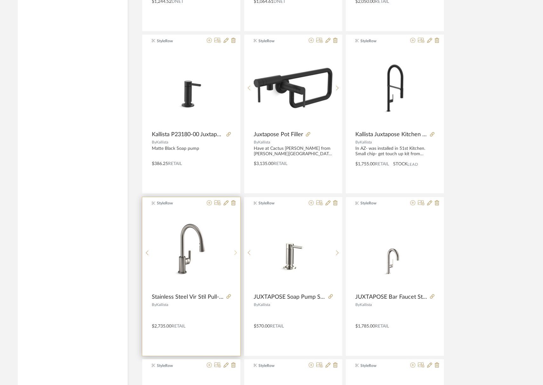
click at [237, 252] on sr-next-btn at bounding box center [236, 252] width 10 height 5
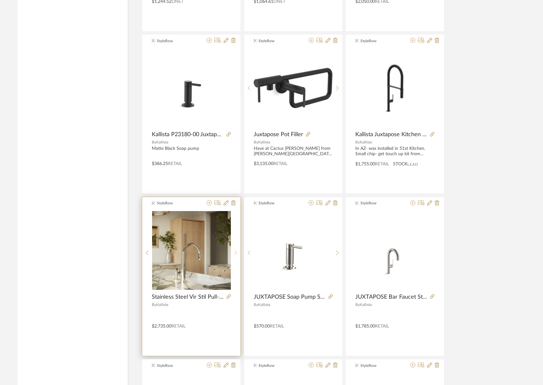
click at [237, 252] on sr-next-btn at bounding box center [236, 252] width 10 height 5
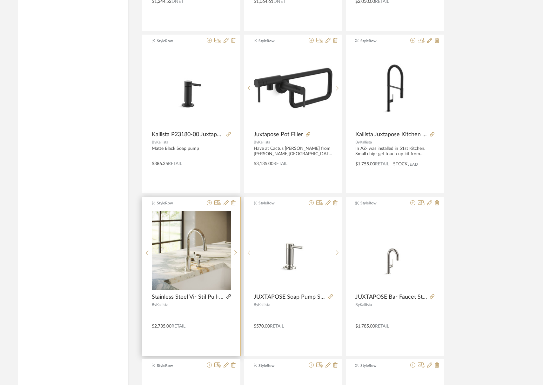
click at [229, 298] on icon at bounding box center [228, 296] width 4 height 4
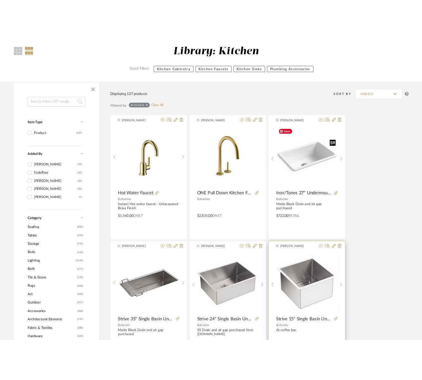
scroll to position [202, 0]
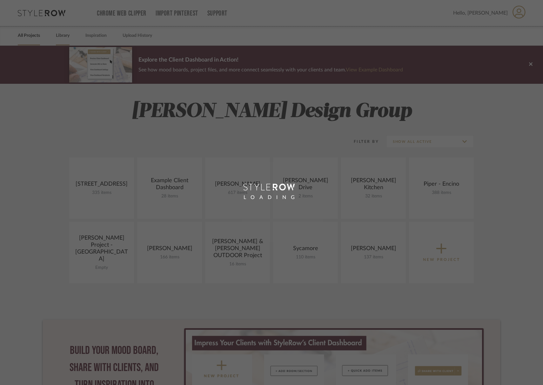
click at [63, 38] on link "Library" at bounding box center [63, 35] width 14 height 9
click at [63, 36] on div "LOADING" at bounding box center [271, 192] width 543 height 385
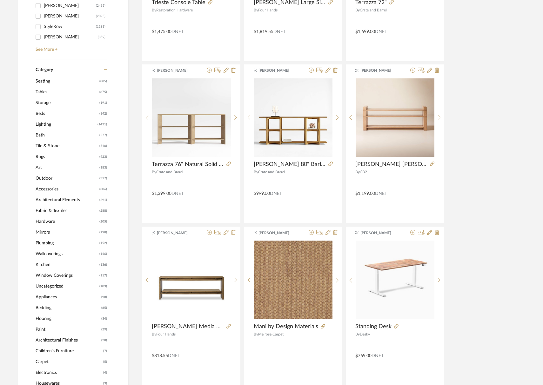
scroll to position [240, 0]
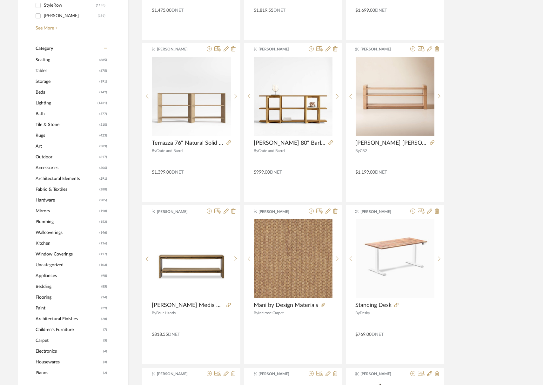
click at [48, 221] on span "Plumbing" at bounding box center [67, 221] width 62 height 11
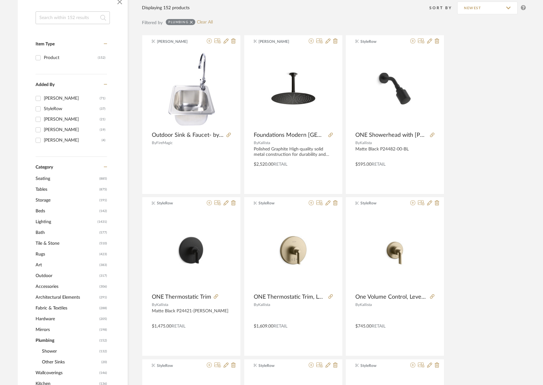
scroll to position [231, 0]
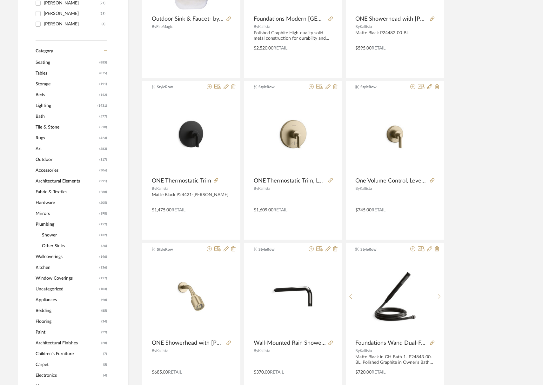
click at [42, 114] on span "Bath" at bounding box center [67, 116] width 62 height 11
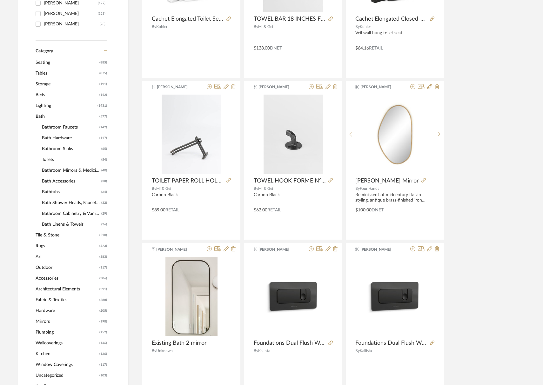
scroll to position [251, 0]
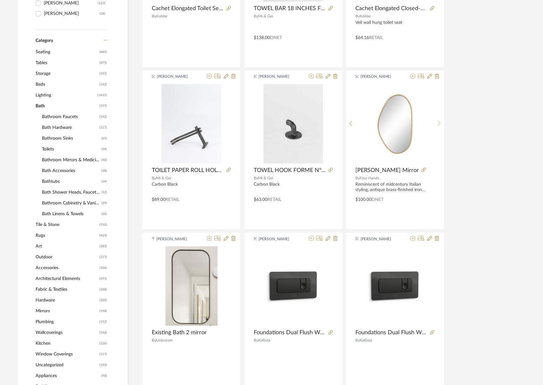
click at [60, 139] on span "Bathroom Sinks" at bounding box center [71, 138] width 58 height 11
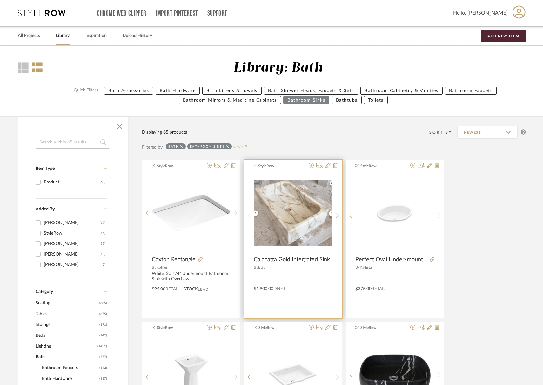
click at [336, 215] on icon at bounding box center [337, 215] width 3 height 5
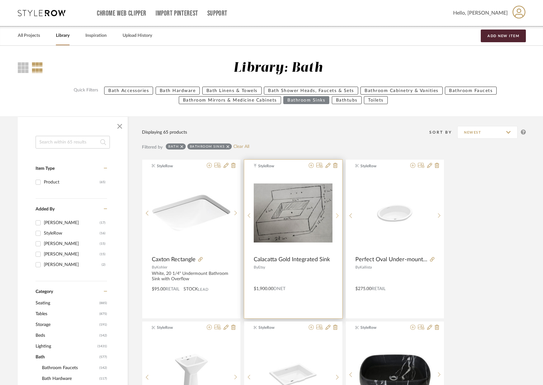
click at [336, 215] on icon at bounding box center [337, 215] width 3 height 5
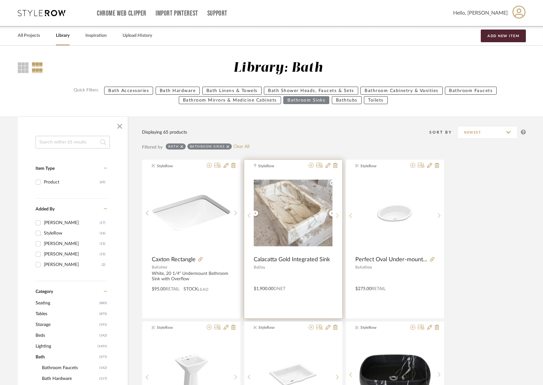
click at [336, 215] on icon at bounding box center [337, 215] width 3 height 5
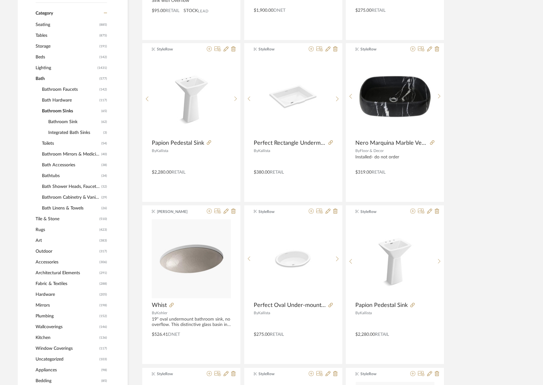
click at [43, 339] on span "Kitchen" at bounding box center [67, 337] width 62 height 11
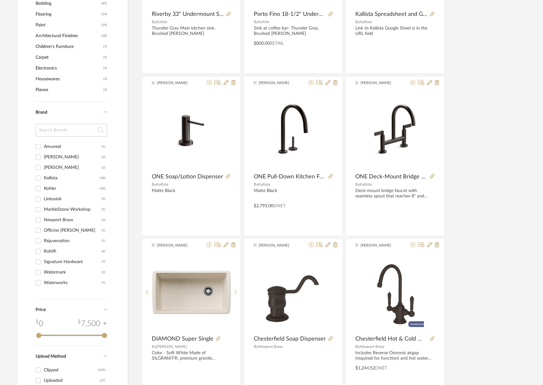
scroll to position [645, 0]
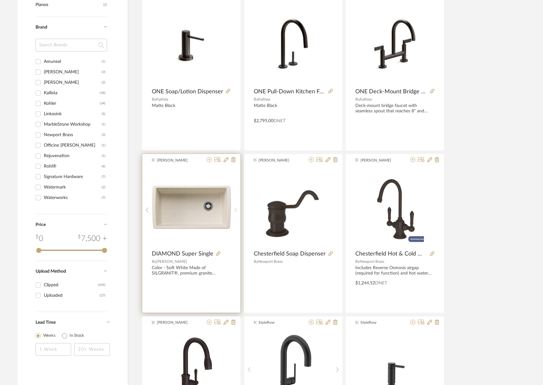
click at [236, 207] on icon at bounding box center [235, 209] width 3 height 5
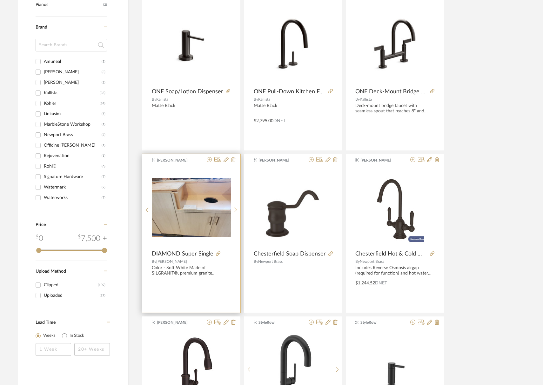
click at [236, 207] on div at bounding box center [236, 210] width 10 height 84
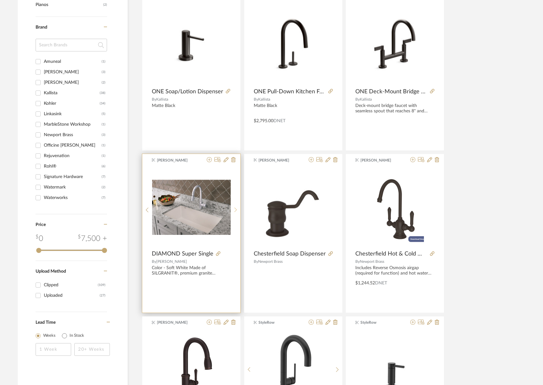
click at [236, 207] on div at bounding box center [236, 210] width 10 height 84
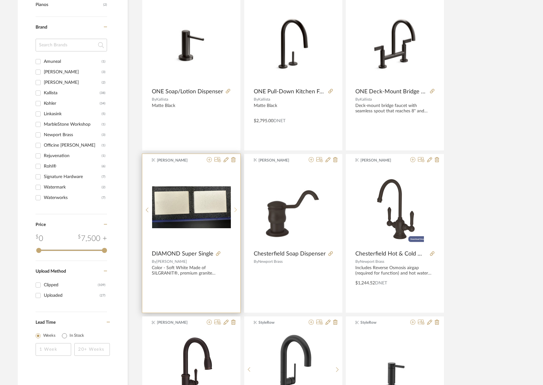
click at [235, 207] on div at bounding box center [236, 210] width 10 height 84
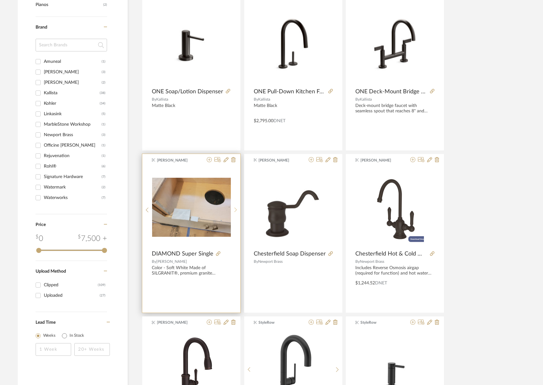
click at [235, 207] on div at bounding box center [236, 210] width 10 height 84
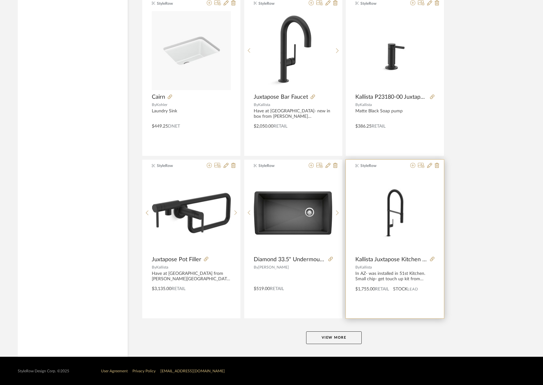
scroll to position [1776, 0]
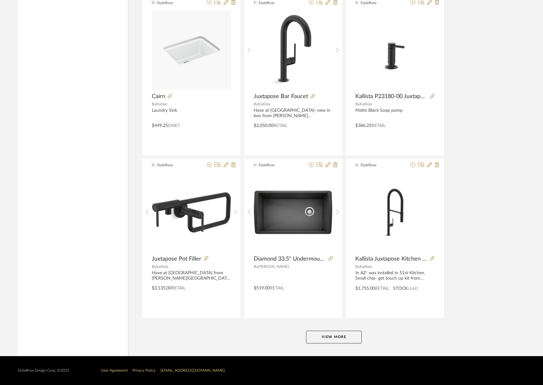
click at [333, 333] on button "View More" at bounding box center [334, 337] width 56 height 13
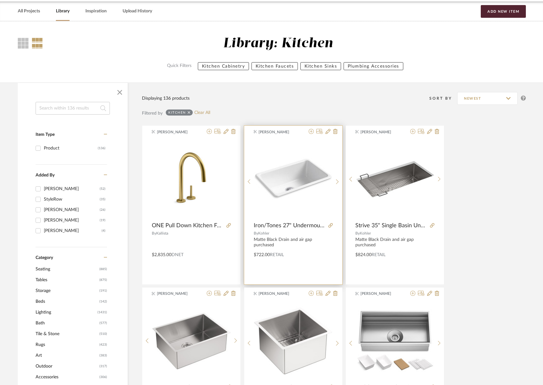
scroll to position [0, 0]
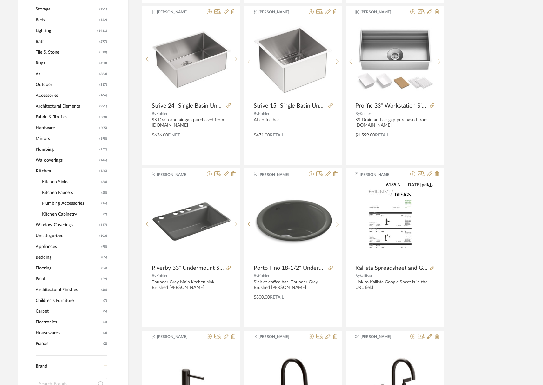
click at [43, 42] on span "Bath" at bounding box center [67, 41] width 62 height 11
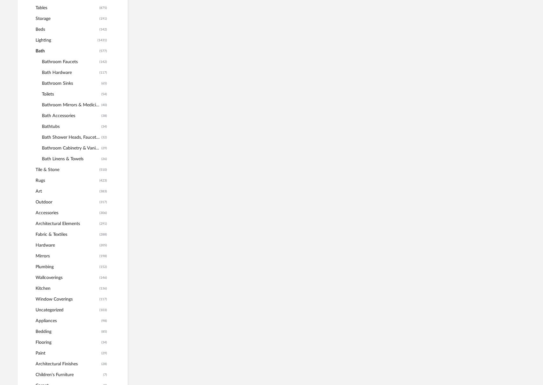
scroll to position [315, 0]
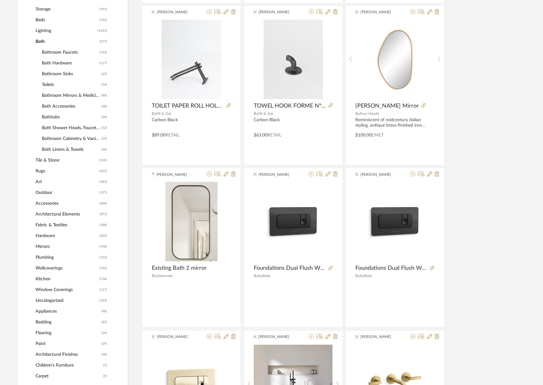
click at [53, 53] on span "Bathroom Faucets" at bounding box center [70, 52] width 56 height 11
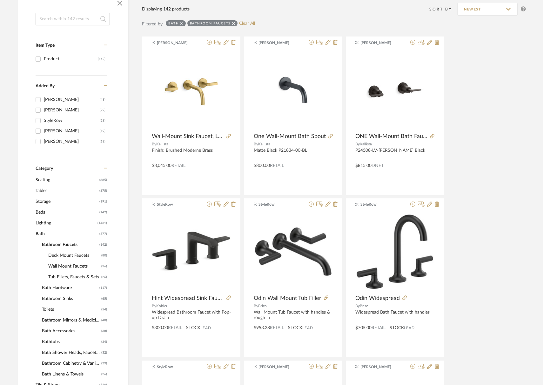
scroll to position [235, 0]
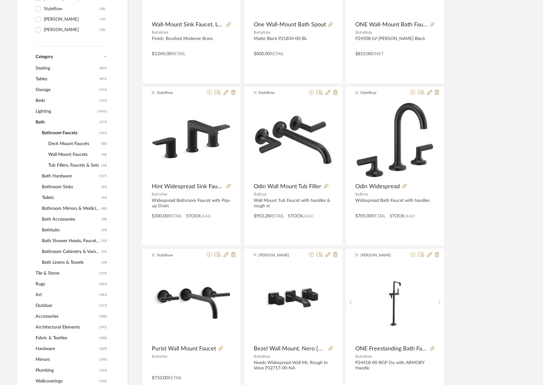
click at [50, 197] on span "Toilets" at bounding box center [71, 197] width 58 height 11
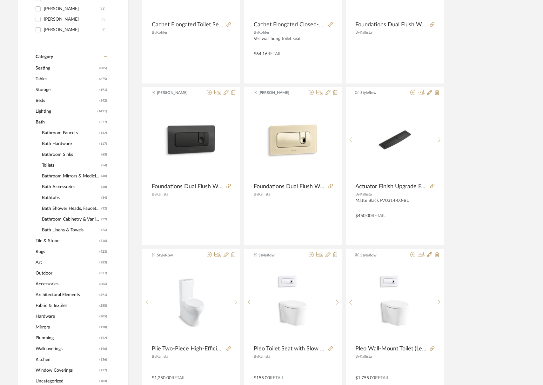
scroll to position [256, 0]
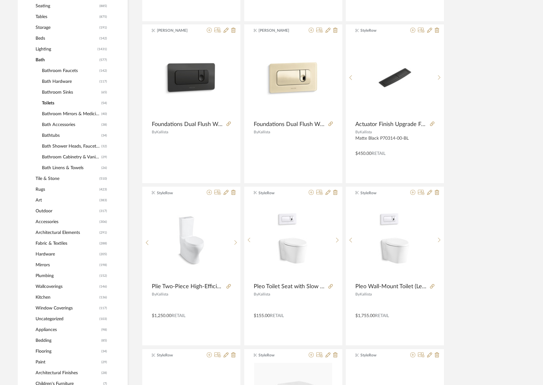
scroll to position [362, 0]
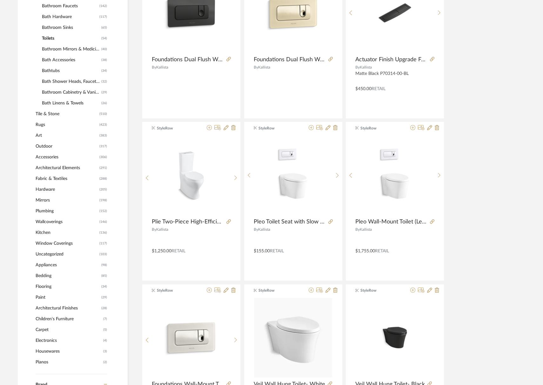
click at [42, 234] on span "Kitchen" at bounding box center [67, 232] width 62 height 11
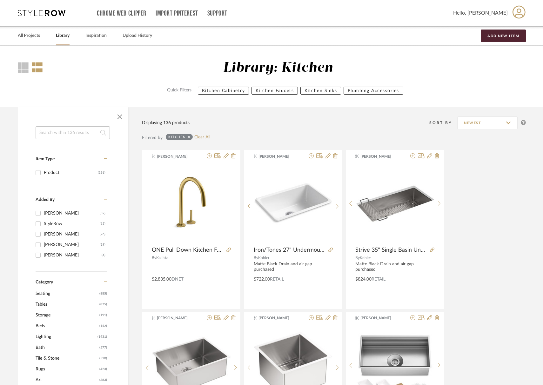
click at [65, 33] on link "Library" at bounding box center [63, 35] width 14 height 9
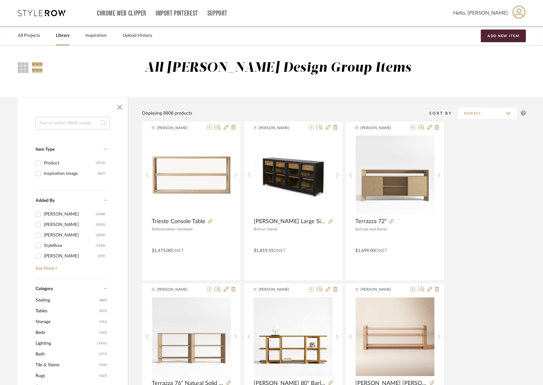
click at [63, 34] on link "Library" at bounding box center [63, 35] width 14 height 9
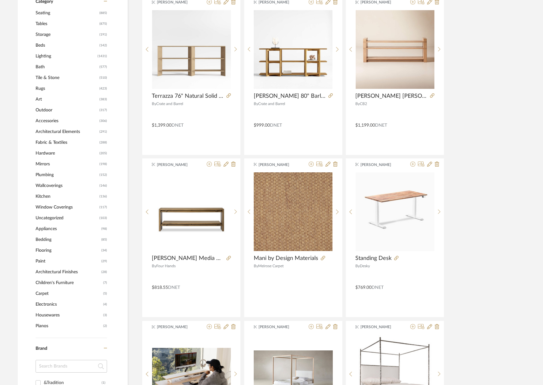
click at [43, 54] on span "Lighting" at bounding box center [66, 56] width 60 height 11
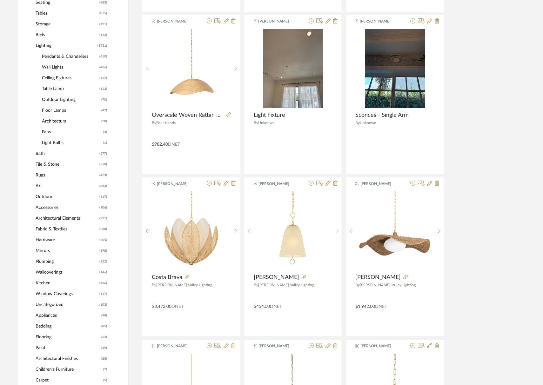
scroll to position [286, 0]
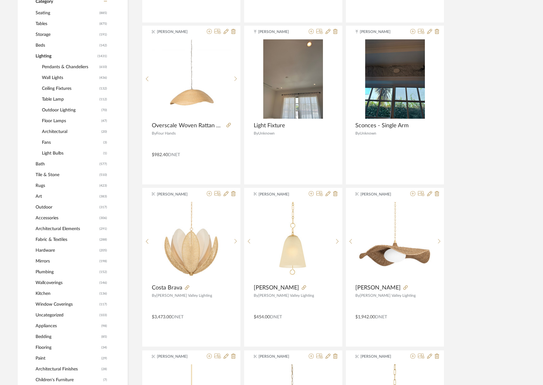
click at [56, 132] on span "Architectural" at bounding box center [71, 131] width 58 height 11
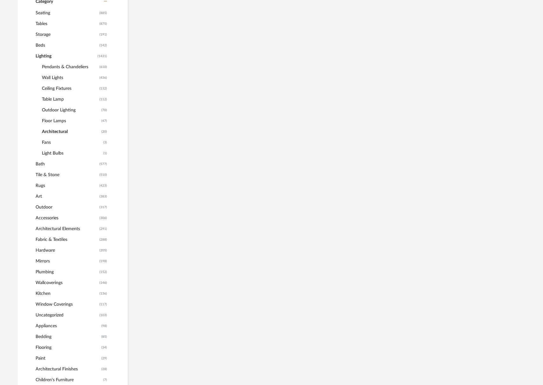
scroll to position [281, 0]
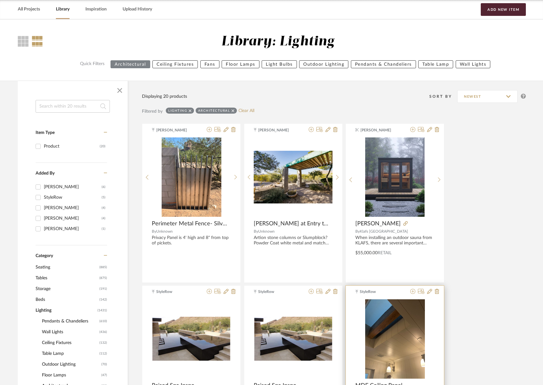
scroll to position [236, 0]
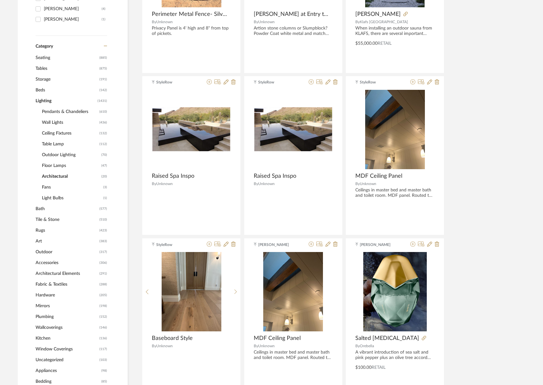
click at [62, 133] on span "Ceiling Fixtures" at bounding box center [70, 133] width 56 height 11
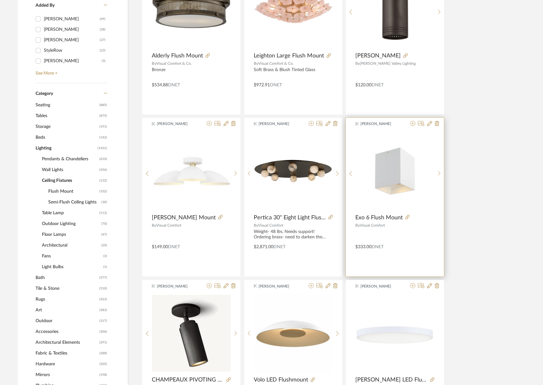
scroll to position [271, 0]
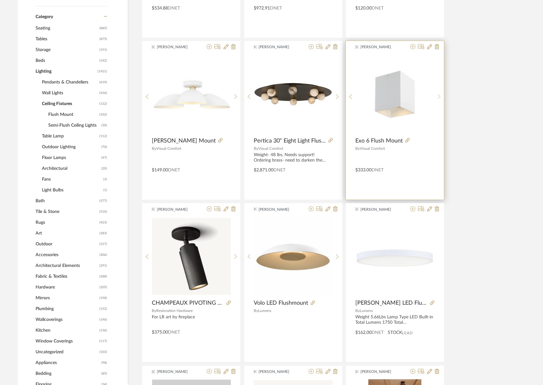
click at [439, 99] on icon at bounding box center [439, 96] width 3 height 5
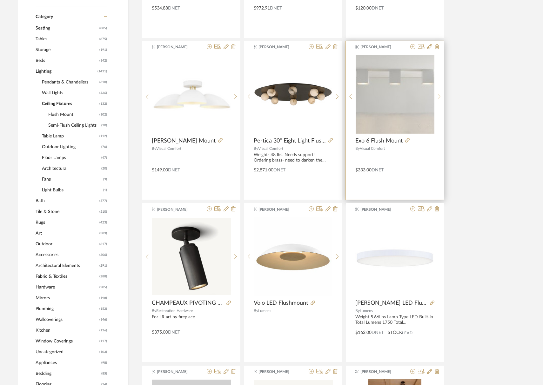
click at [439, 99] on icon at bounding box center [439, 96] width 3 height 5
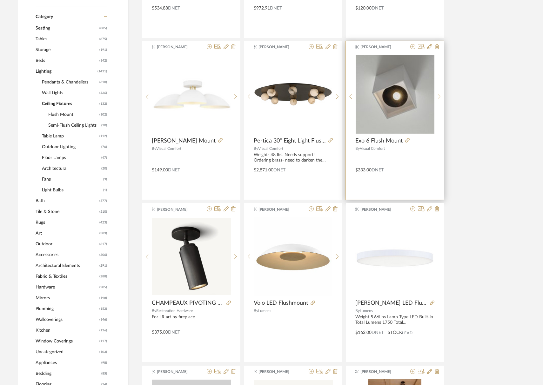
click at [439, 99] on icon at bounding box center [439, 96] width 3 height 5
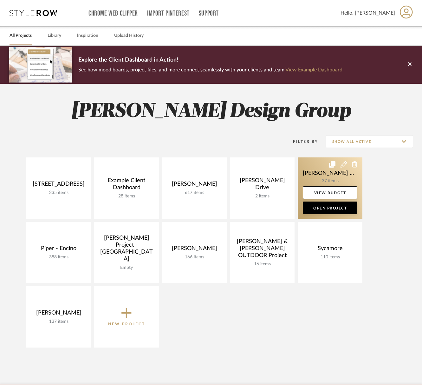
click at [318, 179] on link at bounding box center [330, 187] width 65 height 61
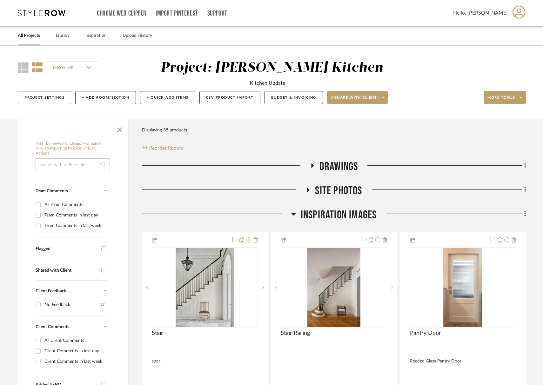
click at [326, 217] on span "Inspiration Images" at bounding box center [339, 215] width 76 height 14
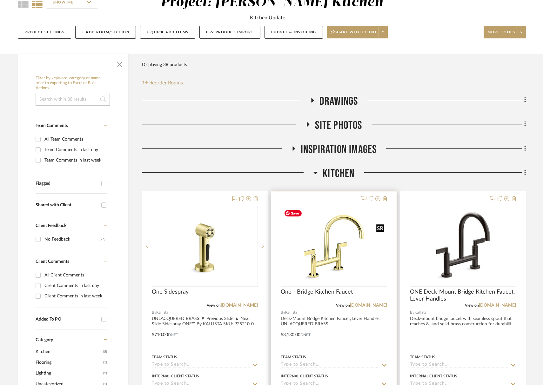
scroll to position [67, 0]
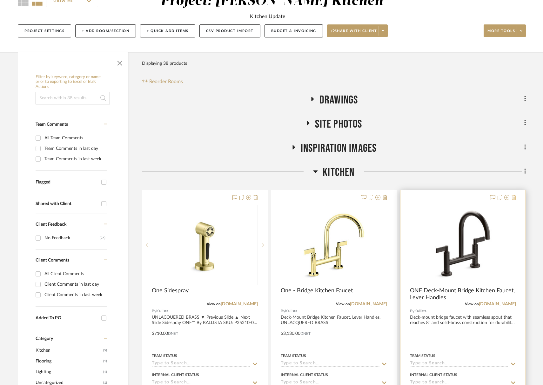
click at [426, 198] on icon at bounding box center [513, 197] width 4 height 5
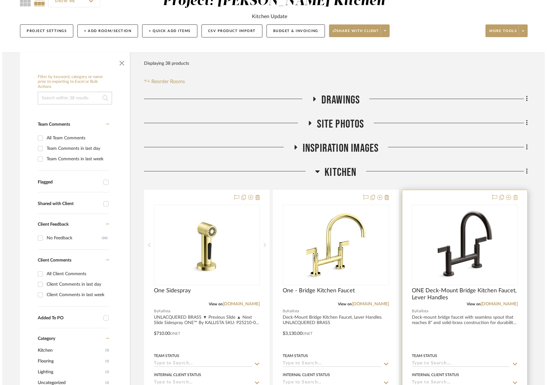
scroll to position [0, 0]
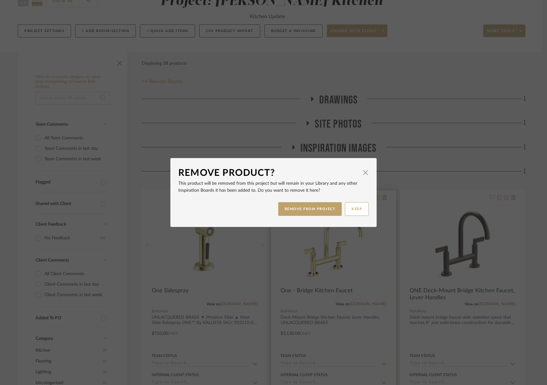
drag, startPoint x: 320, startPoint y: 209, endPoint x: 324, endPoint y: 214, distance: 5.9
click at [320, 209] on button "REMOVE FROM PROJECT" at bounding box center [310, 209] width 64 height 14
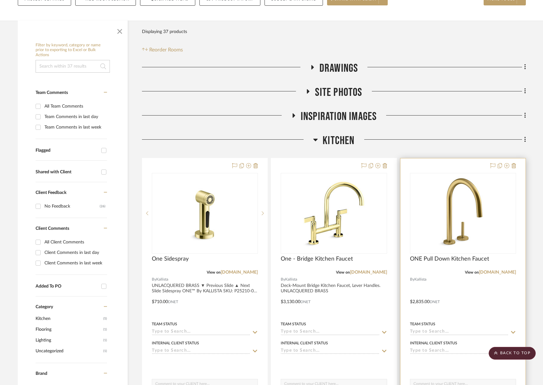
scroll to position [70, 0]
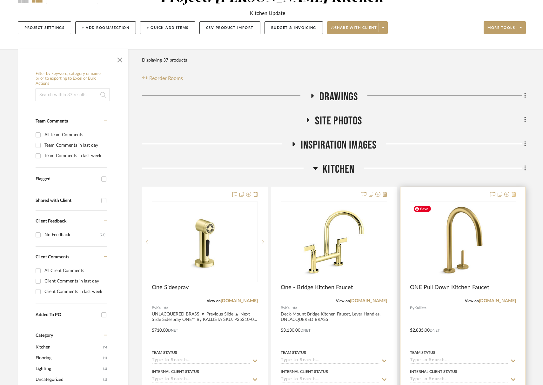
click at [426, 197] on fa-icon at bounding box center [513, 194] width 4 height 5
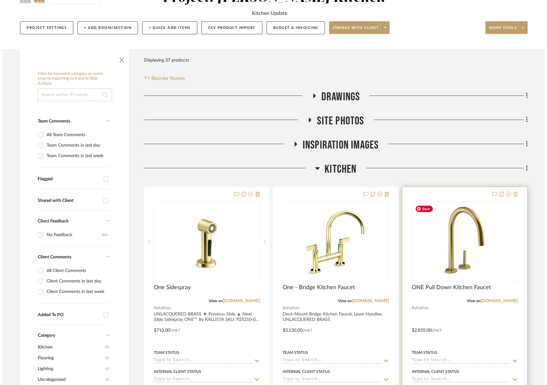
scroll to position [0, 0]
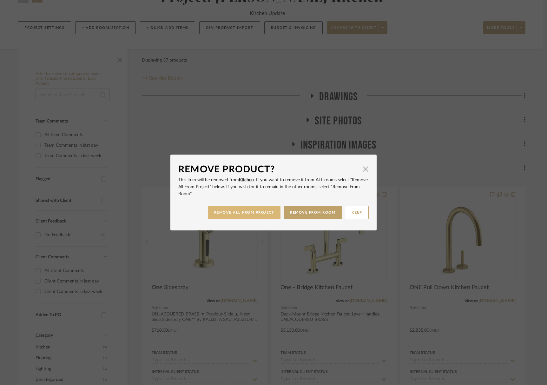
click at [258, 209] on button "REMOVE ALL FROM PROJECT" at bounding box center [244, 213] width 73 height 14
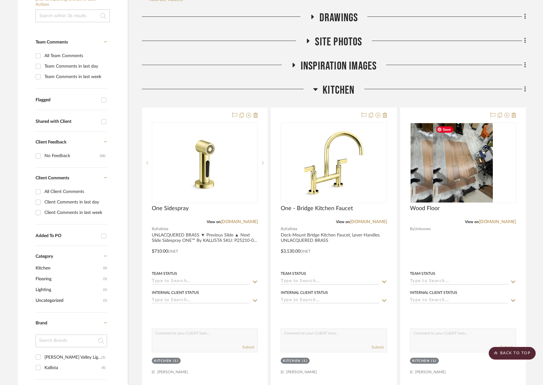
scroll to position [149, 0]
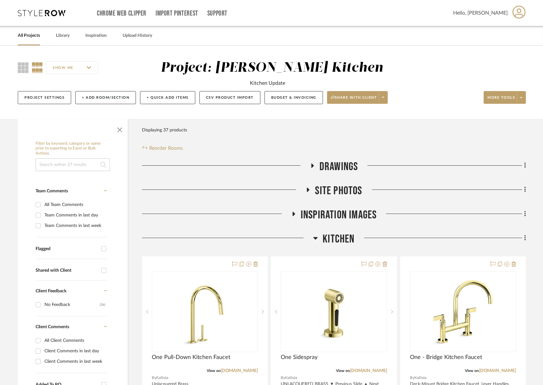
drag, startPoint x: 329, startPoint y: 172, endPoint x: 323, endPoint y: 172, distance: 5.4
click at [329, 172] on span "Drawings" at bounding box center [338, 167] width 39 height 14
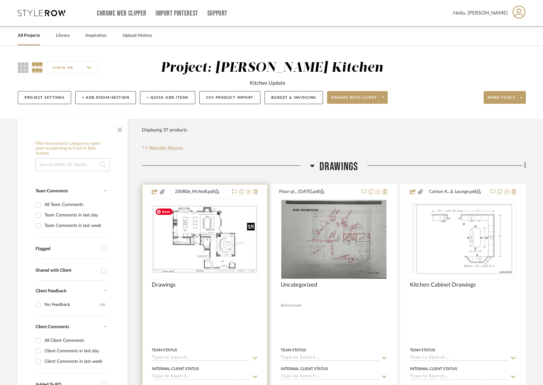
click at [0, 0] on img at bounding box center [0, 0] width 0 height 0
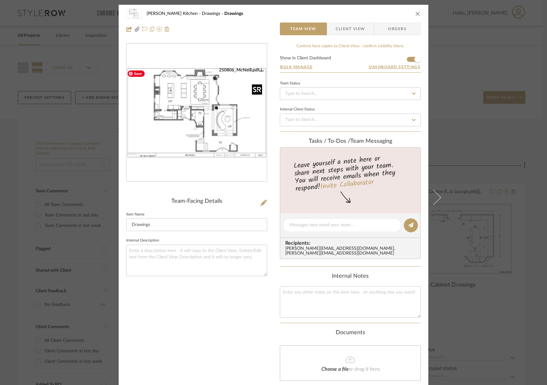
click at [174, 152] on img "0" at bounding box center [197, 112] width 140 height 91
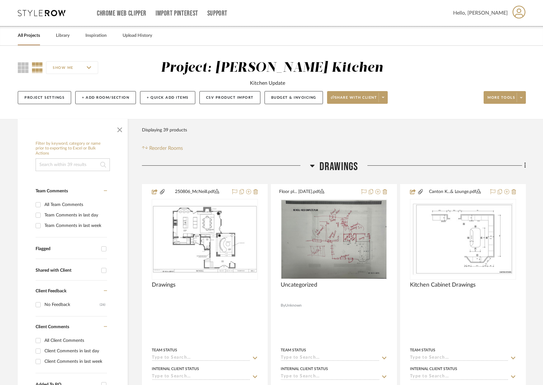
click at [72, 40] on div "All Projects Library Inspiration Upload History" at bounding box center [271, 35] width 526 height 19
click at [64, 37] on link "Library" at bounding box center [63, 35] width 14 height 9
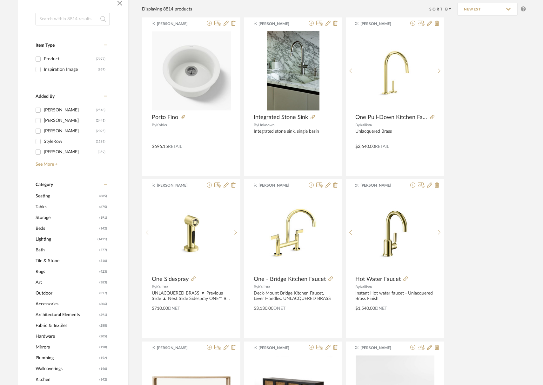
click at [47, 241] on span "Lighting" at bounding box center [66, 239] width 60 height 11
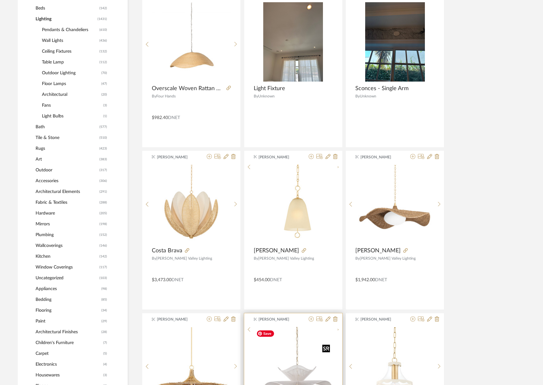
scroll to position [398, 0]
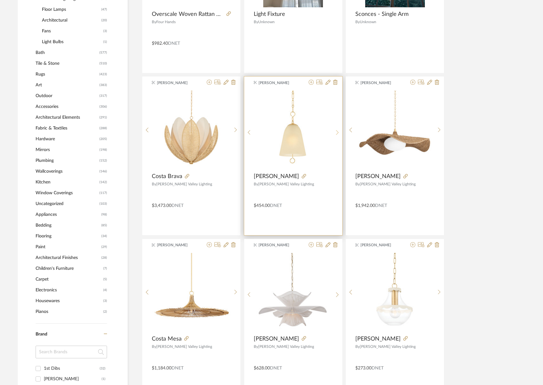
click at [336, 133] on icon at bounding box center [337, 132] width 3 height 5
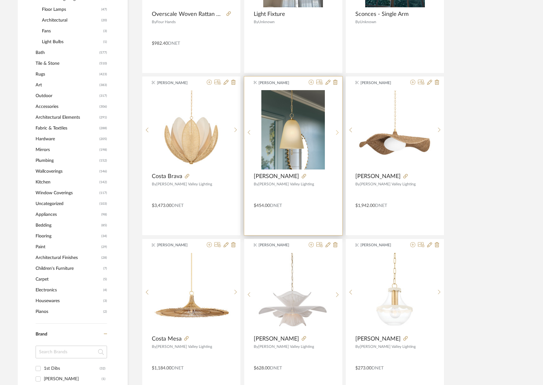
click at [336, 133] on icon at bounding box center [337, 132] width 3 height 5
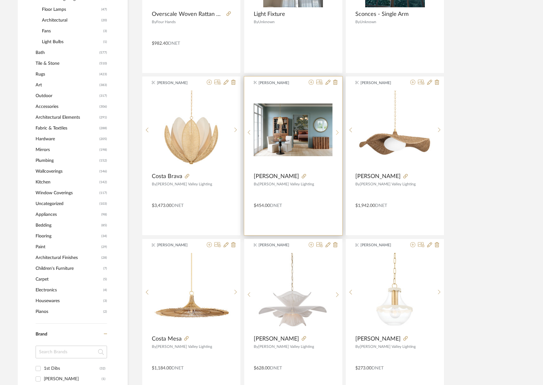
click at [336, 133] on icon at bounding box center [337, 132] width 3 height 5
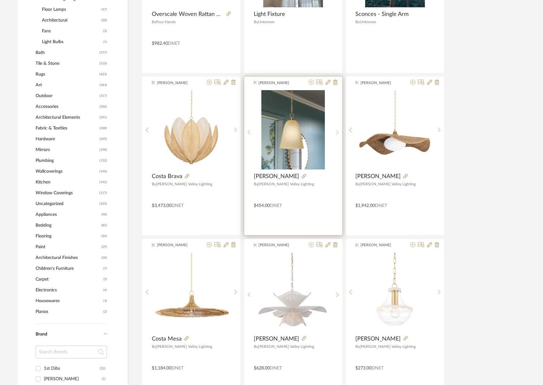
click at [336, 133] on icon at bounding box center [337, 132] width 3 height 5
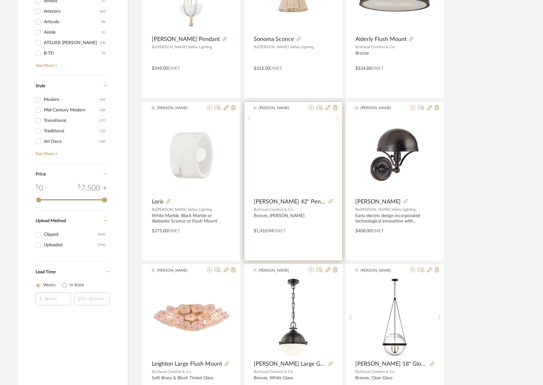
scroll to position [965, 0]
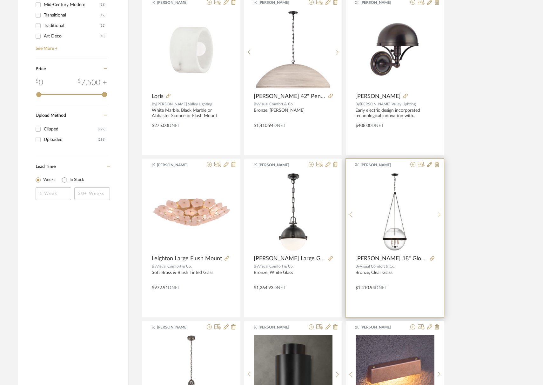
click at [426, 213] on icon at bounding box center [439, 214] width 3 height 5
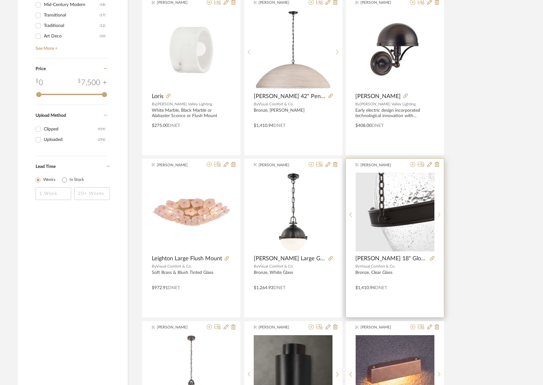
click at [426, 214] on icon at bounding box center [439, 214] width 3 height 5
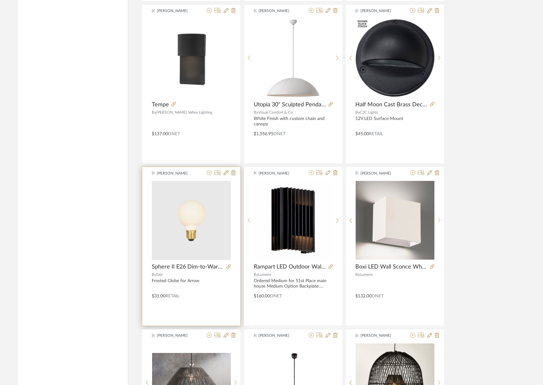
scroll to position [1776, 0]
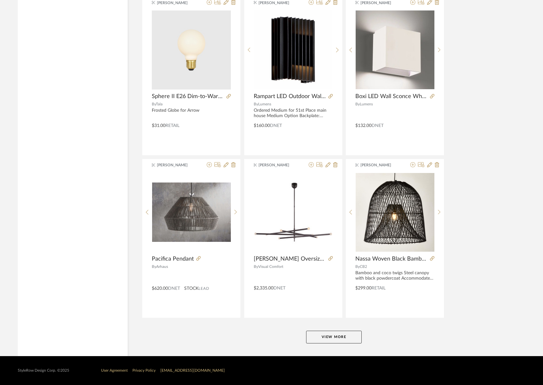
click at [343, 339] on button "View More" at bounding box center [334, 337] width 56 height 13
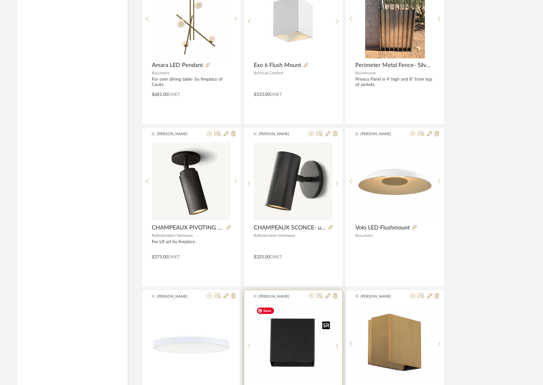
scroll to position [2588, 0]
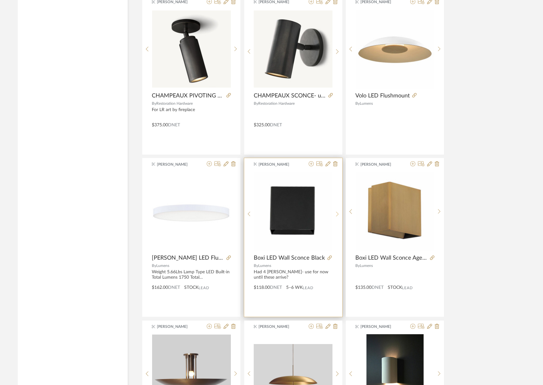
click at [334, 214] on sr-next-btn at bounding box center [337, 213] width 10 height 5
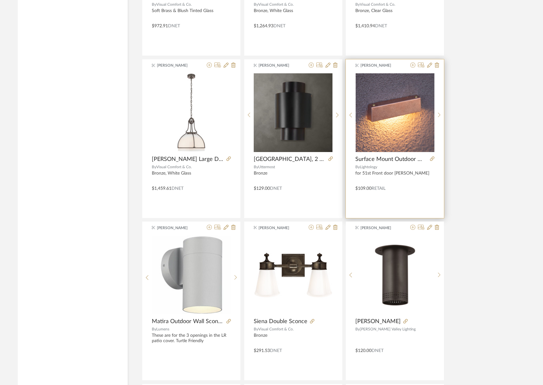
scroll to position [1213, 0]
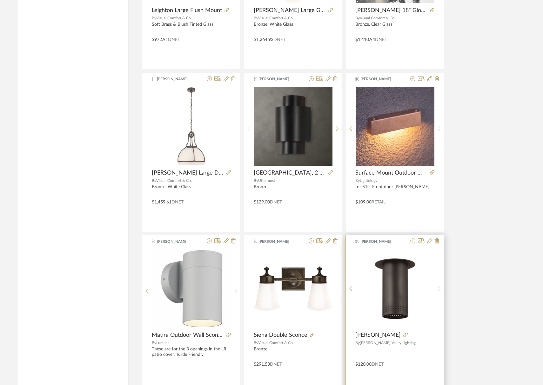
click at [411, 241] on icon at bounding box center [412, 240] width 5 height 5
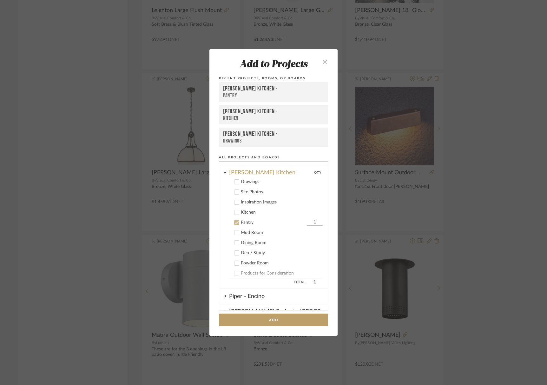
scroll to position [67, 0]
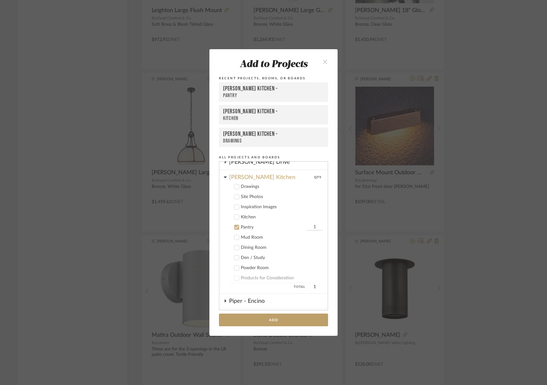
click at [235, 223] on cdk-nested-tree-node "Pantry 1" at bounding box center [270, 227] width 103 height 10
drag, startPoint x: 235, startPoint y: 217, endPoint x: 235, endPoint y: 222, distance: 5.1
click at [235, 217] on icon at bounding box center [237, 216] width 4 height 3
click at [235, 227] on icon at bounding box center [237, 227] width 4 height 3
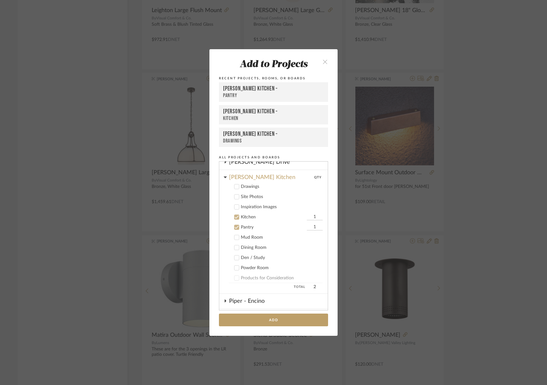
click at [281, 318] on button "Add" at bounding box center [273, 320] width 109 height 13
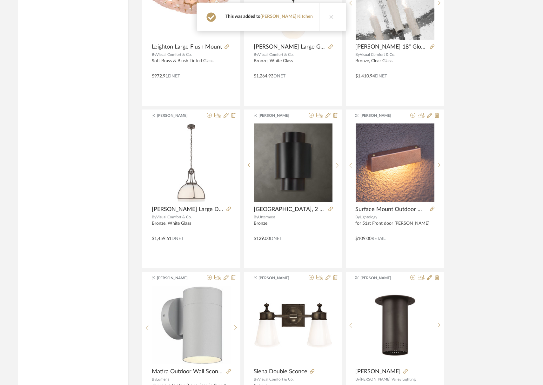
scroll to position [1113, 0]
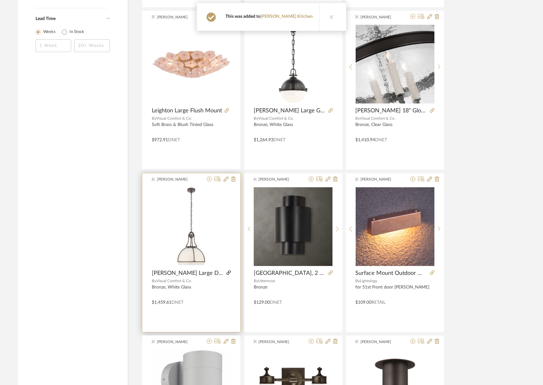
click at [227, 273] on icon at bounding box center [228, 272] width 4 height 4
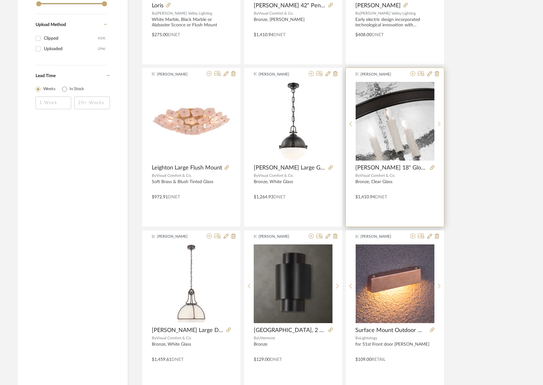
scroll to position [1051, 0]
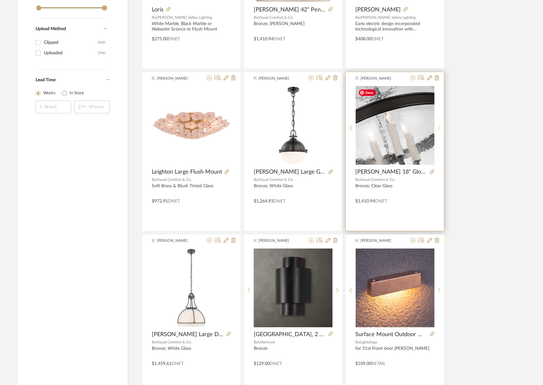
click at [426, 125] on icon at bounding box center [439, 127] width 3 height 5
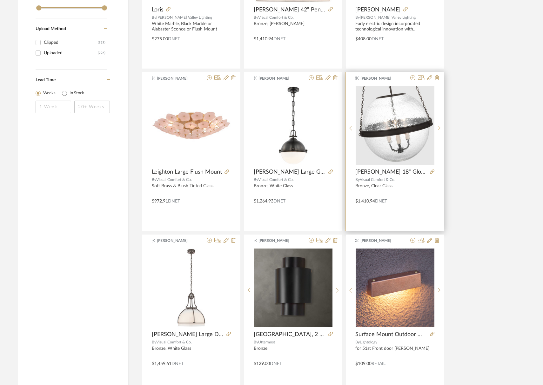
click at [426, 125] on icon at bounding box center [439, 127] width 3 height 5
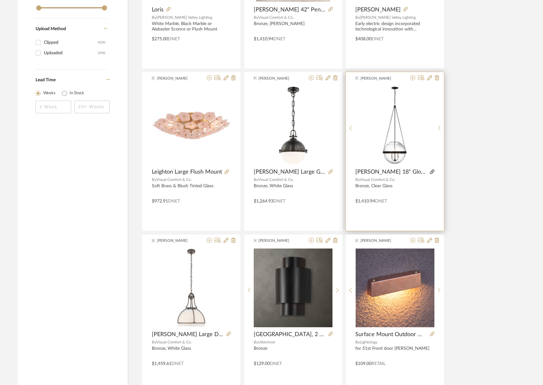
click at [426, 174] on icon at bounding box center [432, 171] width 4 height 4
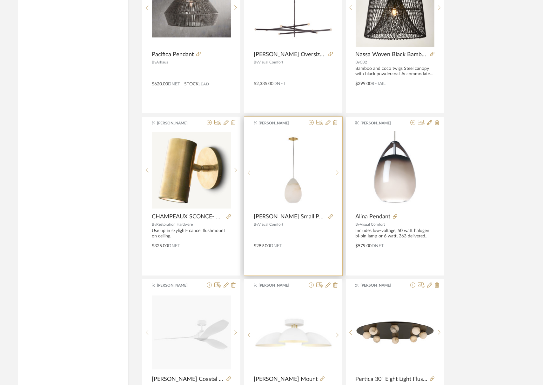
scroll to position [2019, 0]
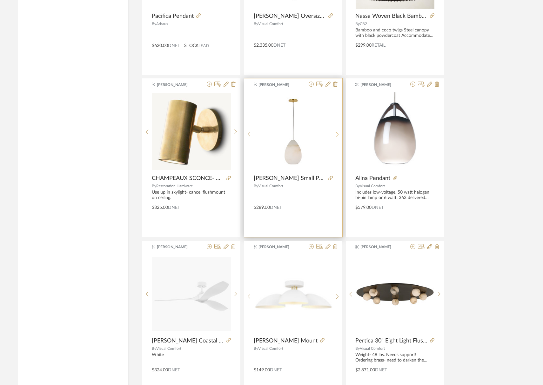
click at [336, 132] on icon at bounding box center [337, 134] width 3 height 5
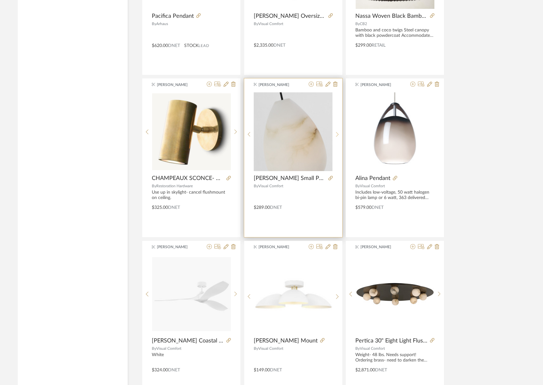
click at [336, 132] on icon at bounding box center [337, 134] width 3 height 5
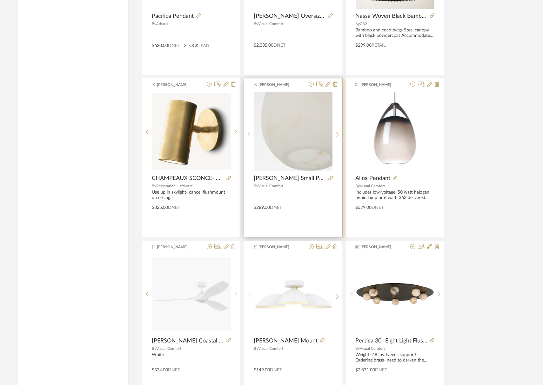
click at [336, 132] on icon at bounding box center [337, 134] width 3 height 5
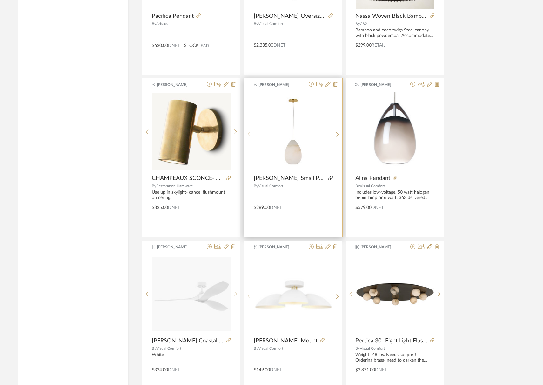
click at [330, 180] on icon at bounding box center [330, 178] width 4 height 4
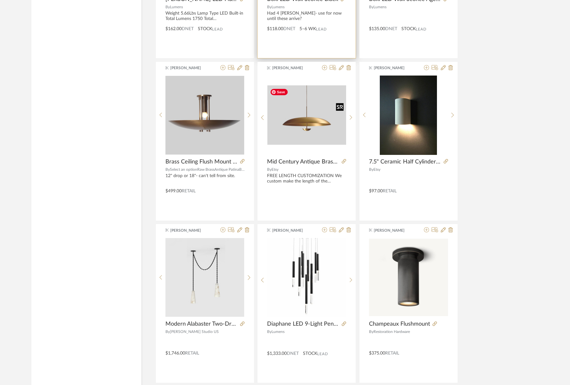
scroll to position [2759, 0]
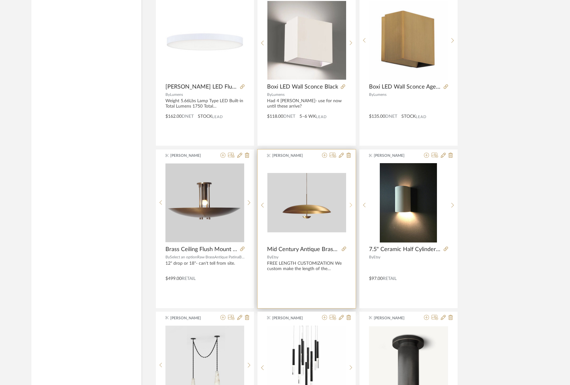
click at [353, 206] on sr-next-btn at bounding box center [351, 204] width 10 height 5
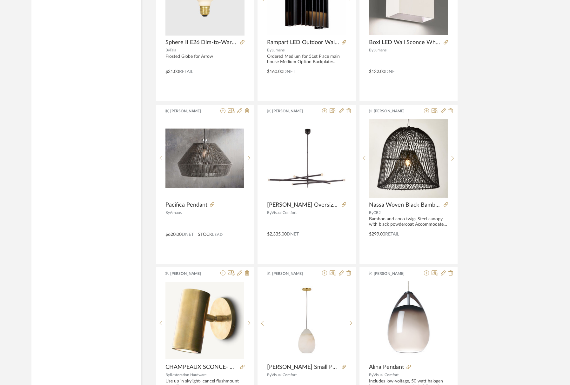
scroll to position [2004, 0]
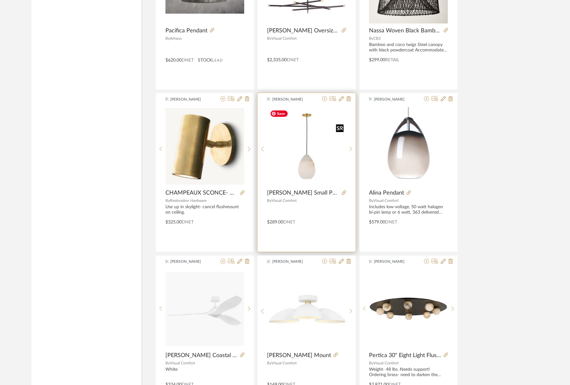
click at [301, 152] on img "0" at bounding box center [306, 146] width 79 height 79
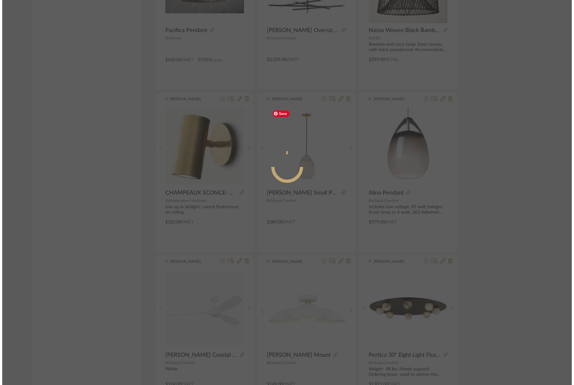
scroll to position [0, 0]
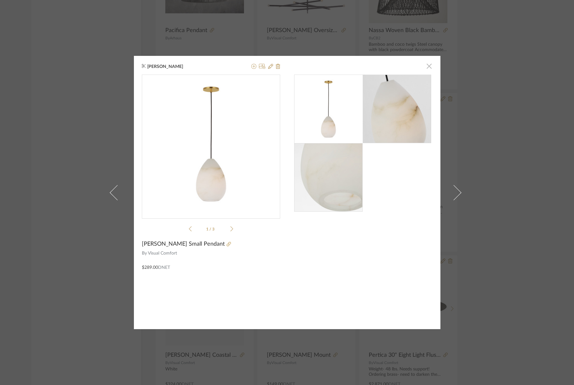
click at [426, 66] on span "button" at bounding box center [429, 66] width 13 height 13
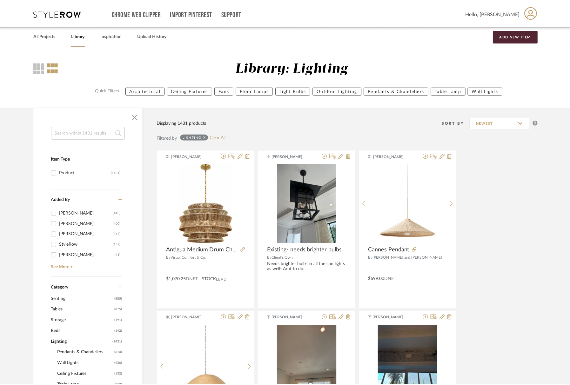
scroll to position [2004, 0]
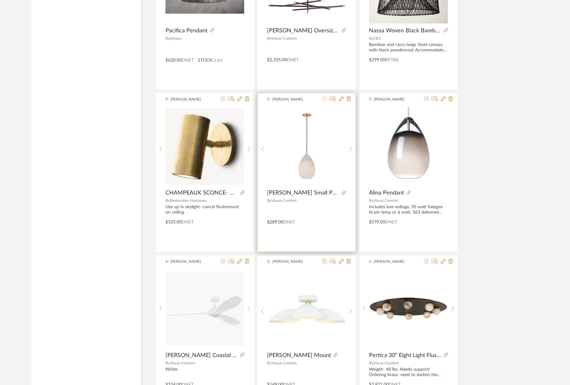
click at [323, 100] on icon at bounding box center [324, 98] width 5 height 5
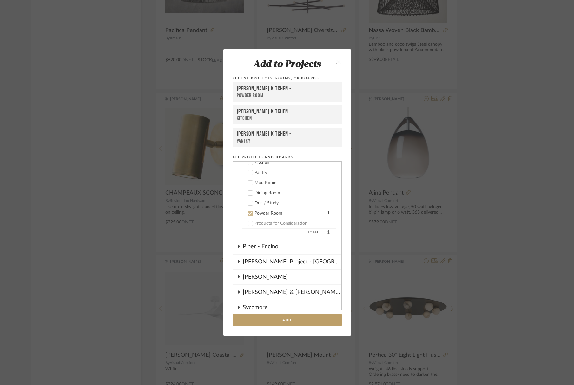
scroll to position [106, 0]
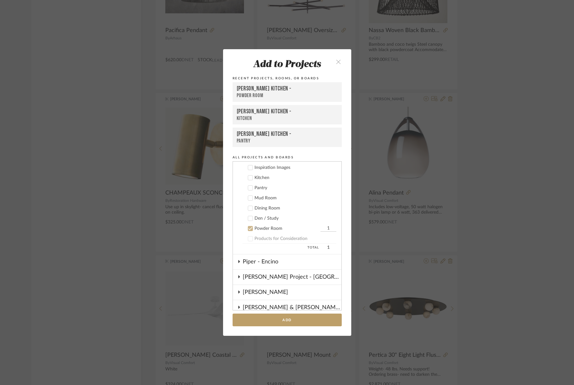
drag, startPoint x: 246, startPoint y: 228, endPoint x: 248, endPoint y: 213, distance: 15.9
click at [248, 228] on icon at bounding box center [250, 228] width 4 height 3
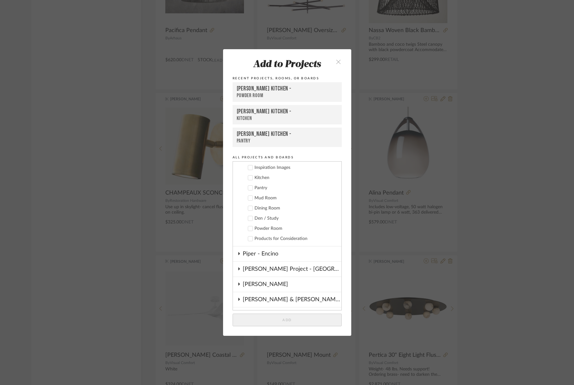
click at [251, 177] on label "Kitchen" at bounding box center [289, 178] width 94 height 6
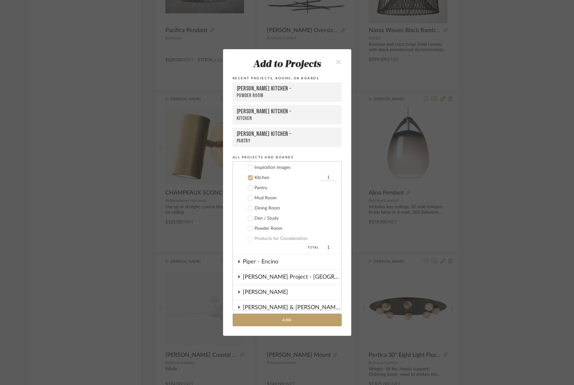
click at [321, 177] on input "1" at bounding box center [329, 178] width 16 height 6
drag, startPoint x: 322, startPoint y: 177, endPoint x: 319, endPoint y: 178, distance: 3.3
click at [321, 177] on input "1" at bounding box center [329, 178] width 16 height 6
type input "2"
click at [296, 316] on button "Add" at bounding box center [287, 320] width 109 height 13
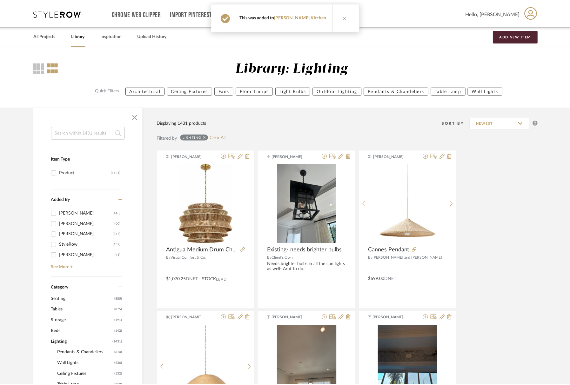
scroll to position [2004, 0]
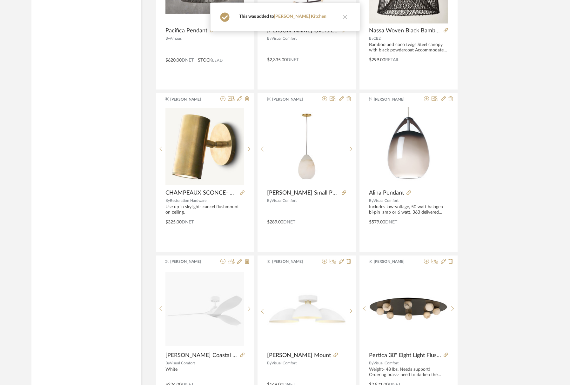
drag, startPoint x: 336, startPoint y: 25, endPoint x: 337, endPoint y: 30, distance: 4.5
click at [336, 25] on button at bounding box center [345, 17] width 24 height 28
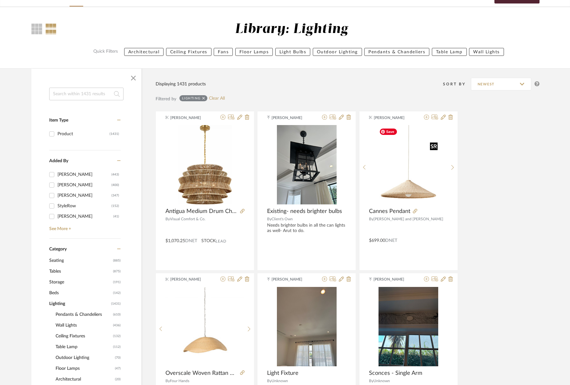
scroll to position [0, 0]
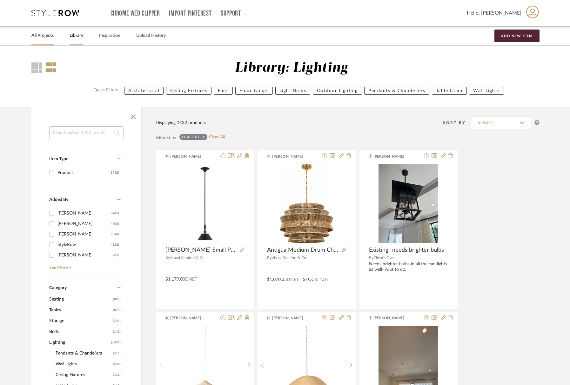
click at [37, 36] on link "All Projects" at bounding box center [42, 35] width 22 height 9
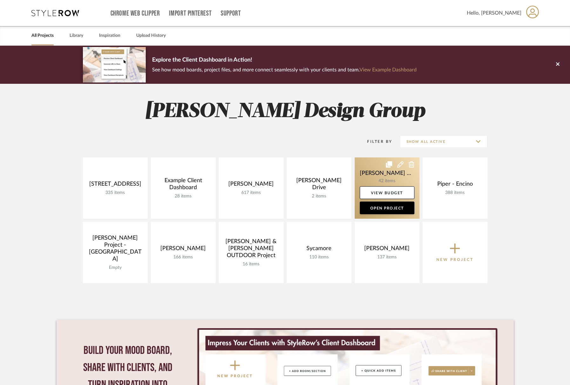
click at [379, 180] on link at bounding box center [386, 187] width 65 height 61
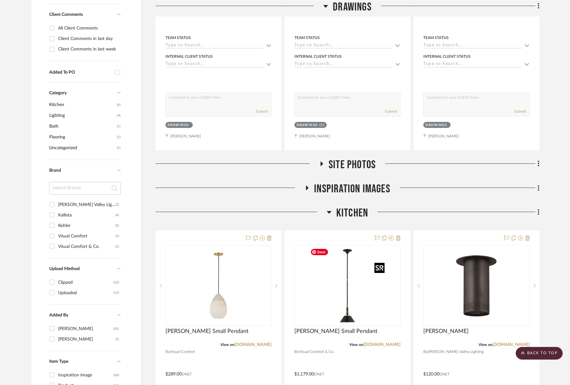
scroll to position [263, 0]
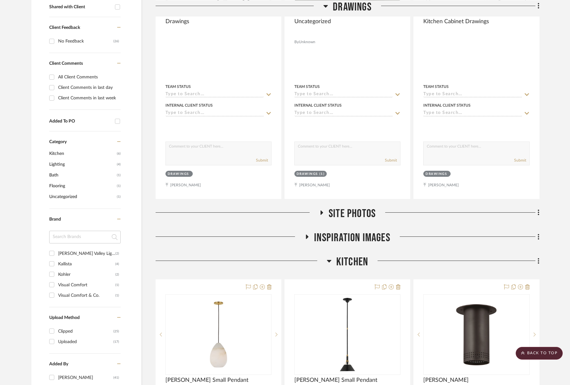
drag, startPoint x: 358, startPoint y: 265, endPoint x: 354, endPoint y: 244, distance: 21.2
click at [358, 265] on span "Kitchen" at bounding box center [352, 262] width 32 height 14
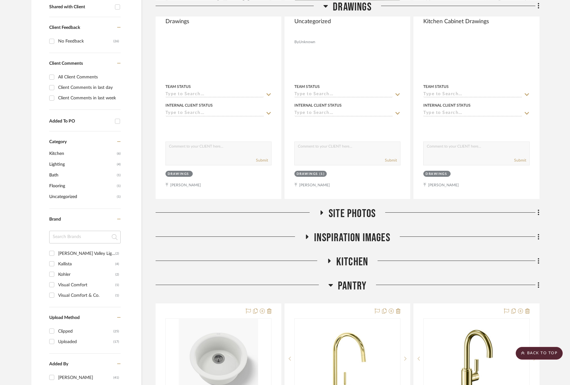
click at [351, 232] on span "Inspiration Images" at bounding box center [352, 238] width 76 height 14
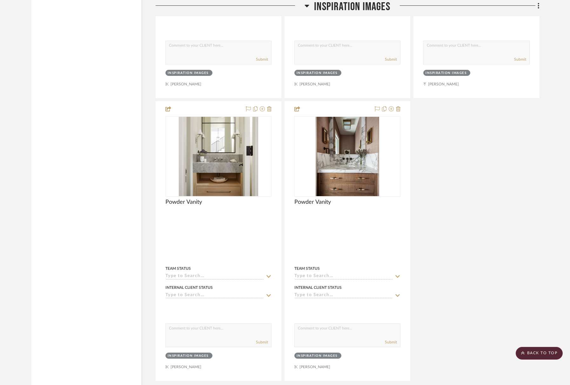
scroll to position [1131, 0]
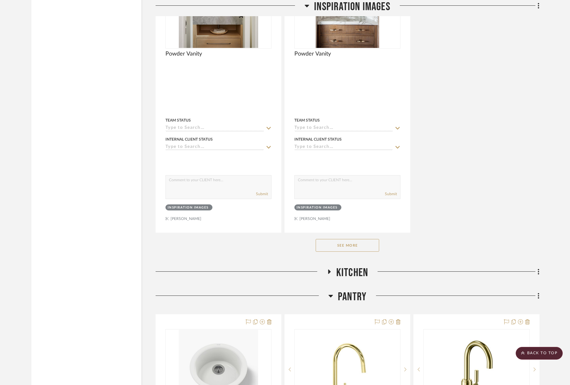
click at [351, 251] on div "See More" at bounding box center [347, 245] width 384 height 25
click at [352, 246] on button "See More" at bounding box center [346, 245] width 63 height 13
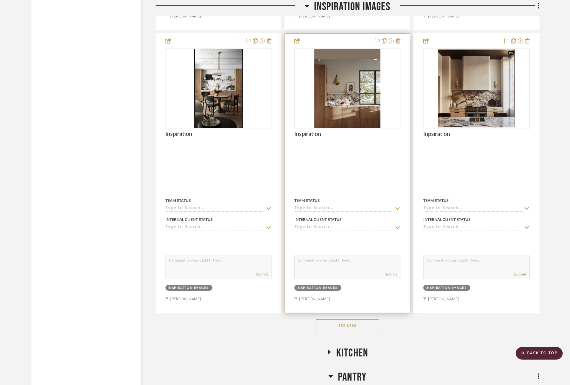
scroll to position [2464, 0]
click at [365, 89] on img "0" at bounding box center [347, 88] width 66 height 79
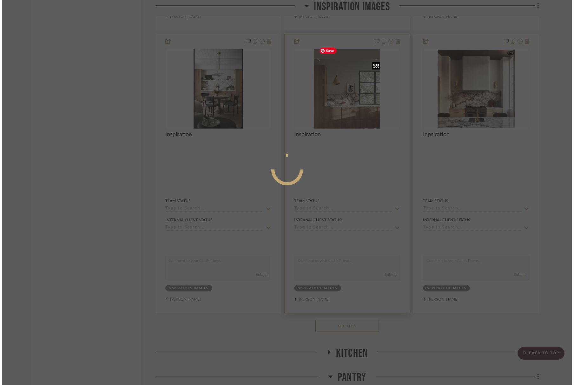
scroll to position [0, 0]
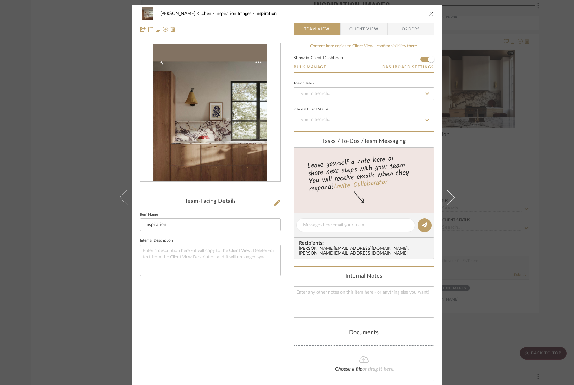
click at [495, 90] on div "[PERSON_NAME] Kitchen Inspiration Images Inspiration Team View Client View Orde…" at bounding box center [287, 192] width 574 height 385
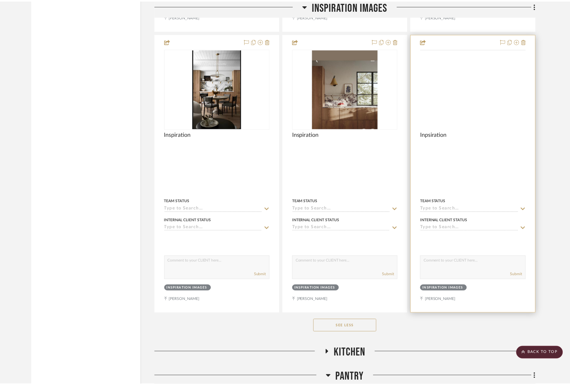
scroll to position [2464, 0]
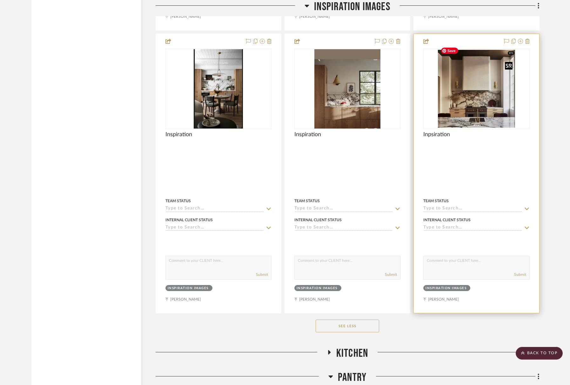
click at [0, 0] on img at bounding box center [0, 0] width 0 height 0
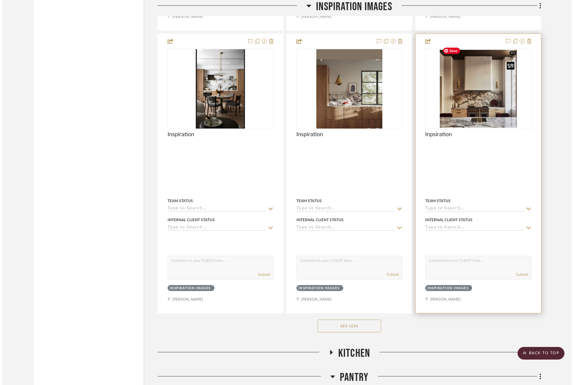
scroll to position [0, 0]
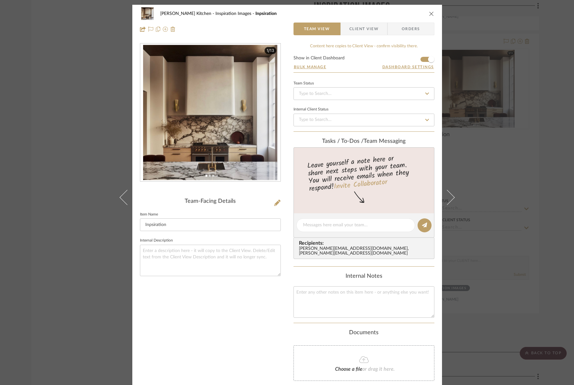
click at [430, 13] on icon "close" at bounding box center [431, 13] width 5 height 5
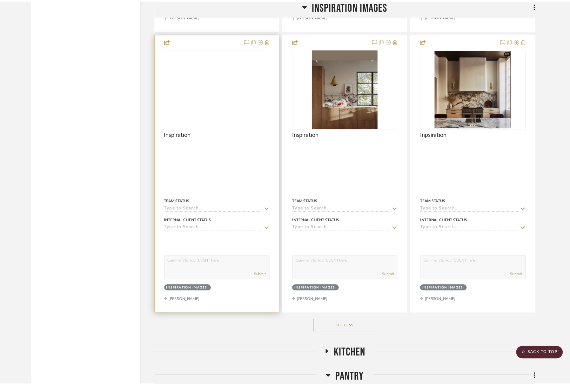
scroll to position [2464, 0]
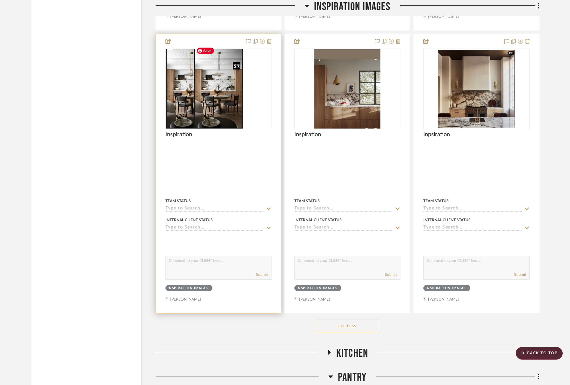
click at [223, 114] on div at bounding box center [218, 89] width 106 height 81
click at [216, 97] on img "0" at bounding box center [218, 88] width 49 height 79
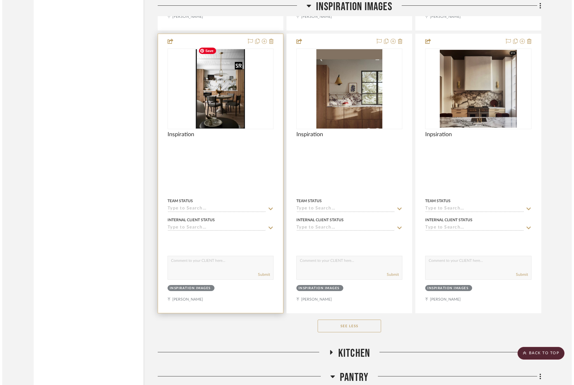
scroll to position [0, 0]
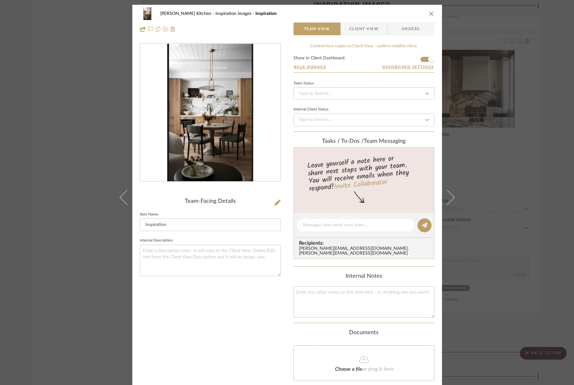
click at [432, 14] on button "close" at bounding box center [432, 14] width 6 height 6
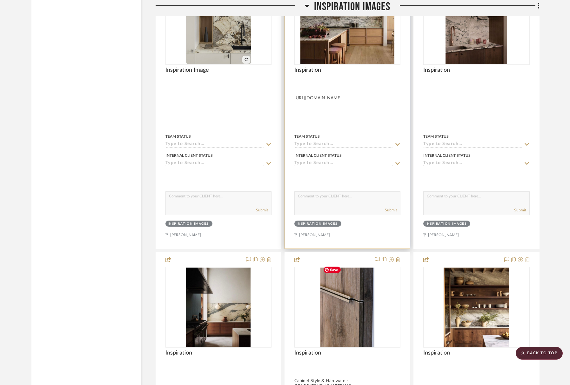
scroll to position [1897, 0]
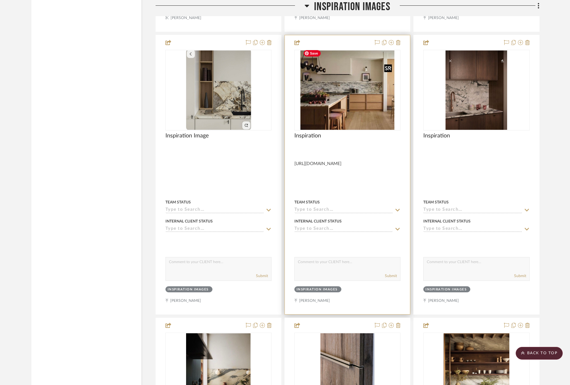
click at [368, 98] on img "0" at bounding box center [347, 89] width 94 height 79
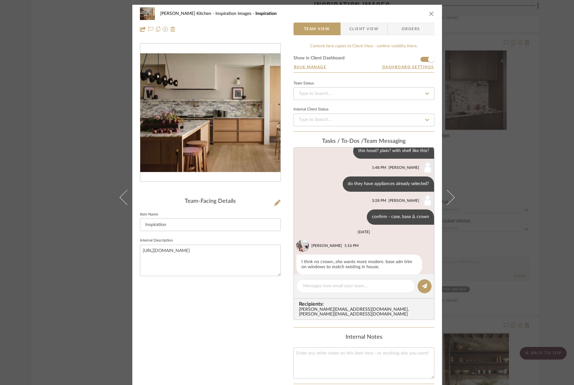
scroll to position [42, 0]
